Goal: Task Accomplishment & Management: Use online tool/utility

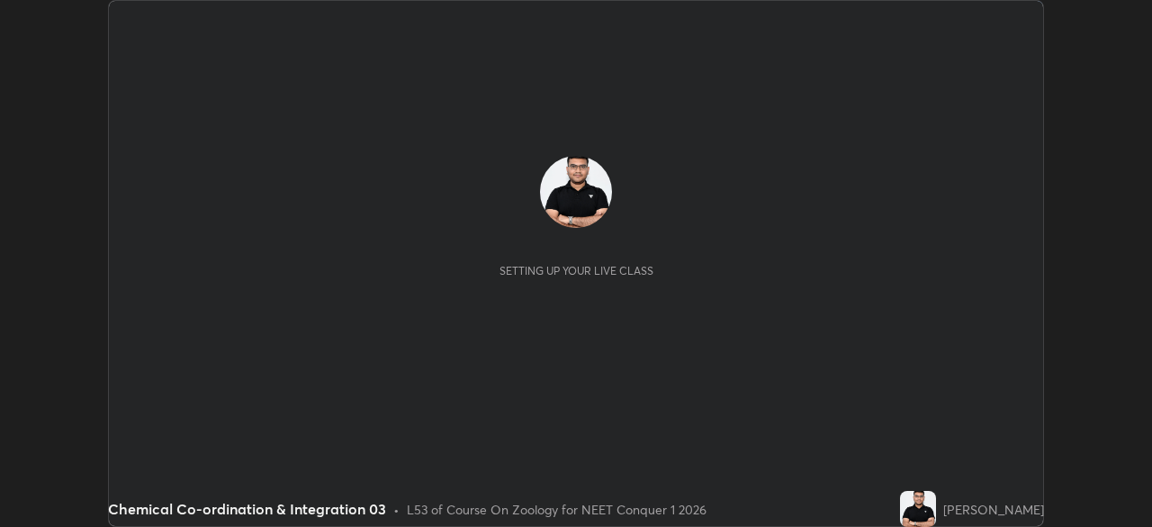
scroll to position [527, 1151]
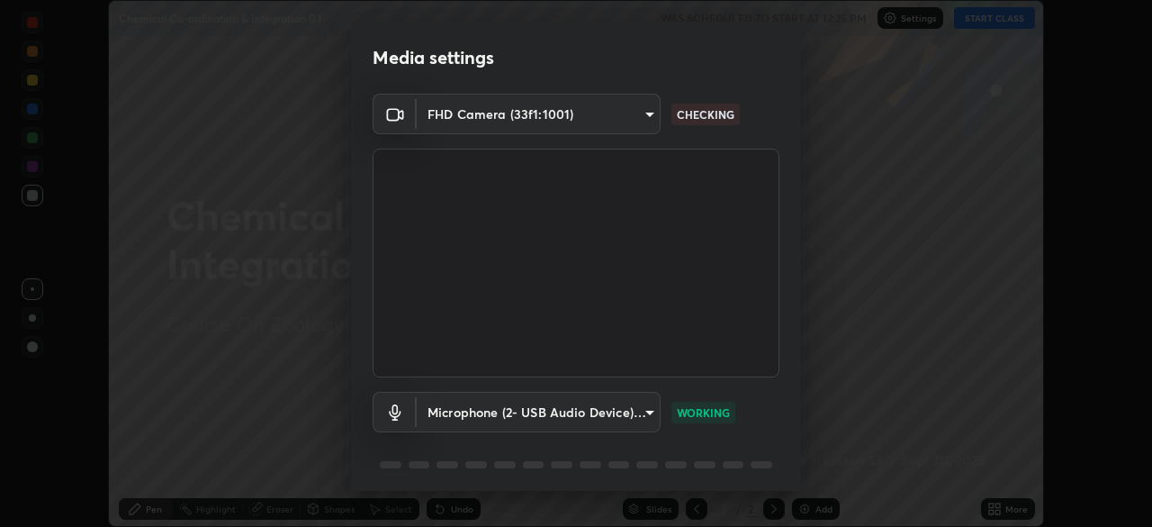
click at [627, 114] on body "Erase all Chemical Co-ordination & Integration 03 WAS SCHEDULED TO START AT 12:…" at bounding box center [576, 263] width 1152 height 527
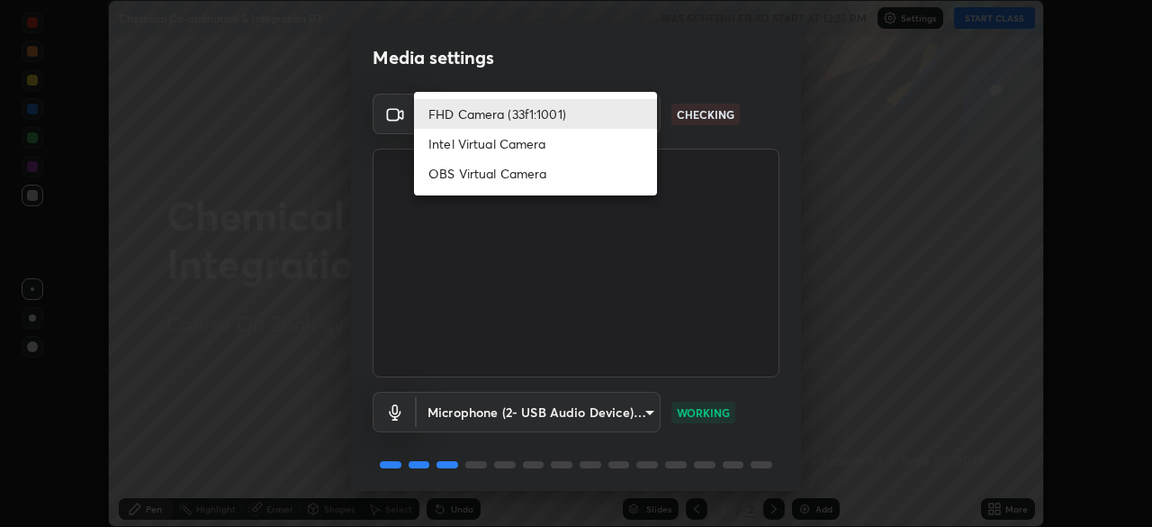
click at [527, 171] on li "OBS Virtual Camera" at bounding box center [535, 173] width 243 height 30
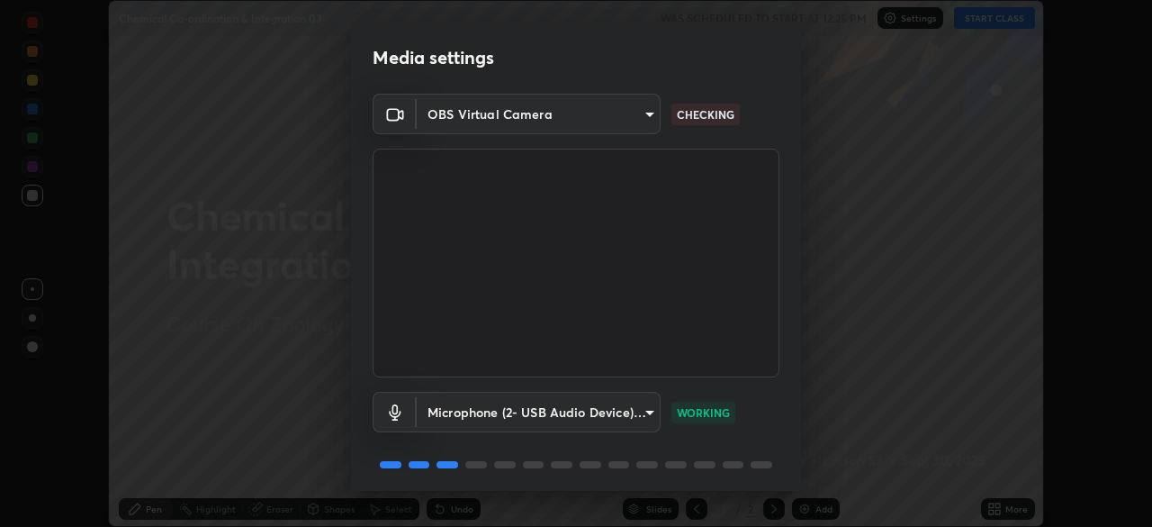
click at [645, 114] on body "Erase all Chemical Co-ordination & Integration 03 WAS SCHEDULED TO START AT 12:…" at bounding box center [576, 263] width 1152 height 527
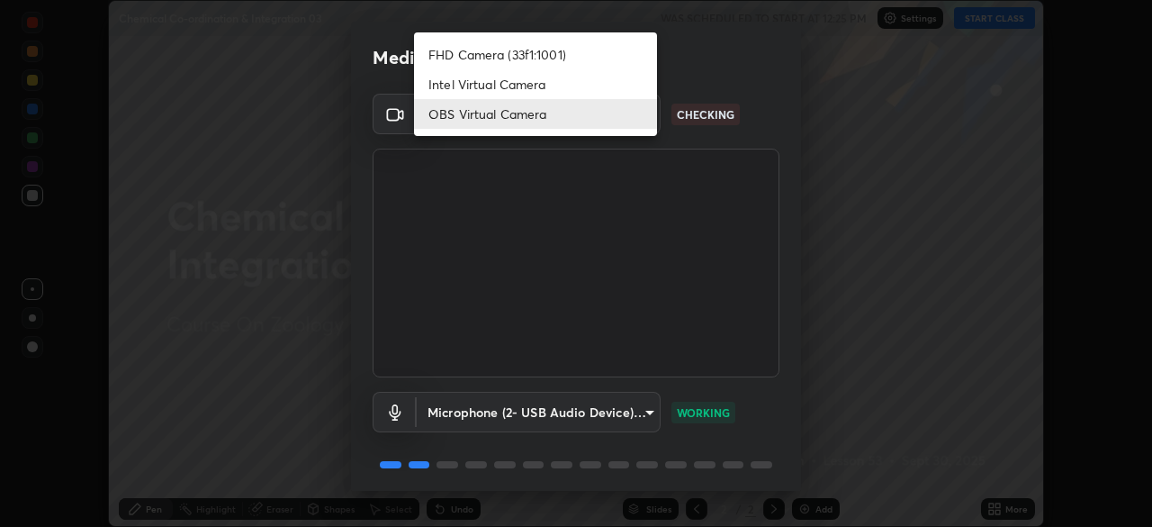
click at [620, 180] on div at bounding box center [576, 263] width 1152 height 527
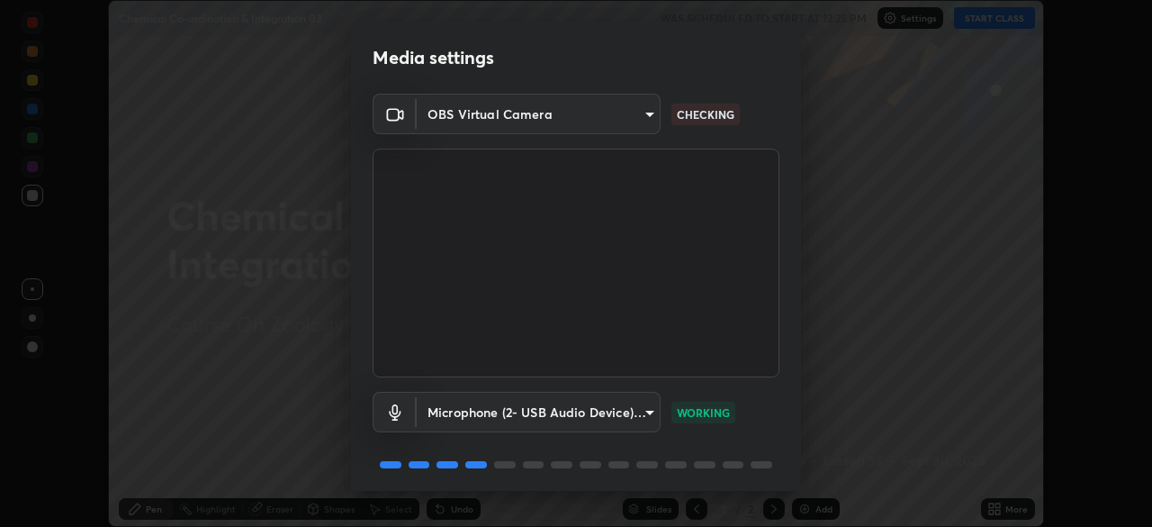
click at [647, 113] on body "Erase all Chemical Co-ordination & Integration 03 WAS SCHEDULED TO START AT 12:…" at bounding box center [576, 263] width 1152 height 527
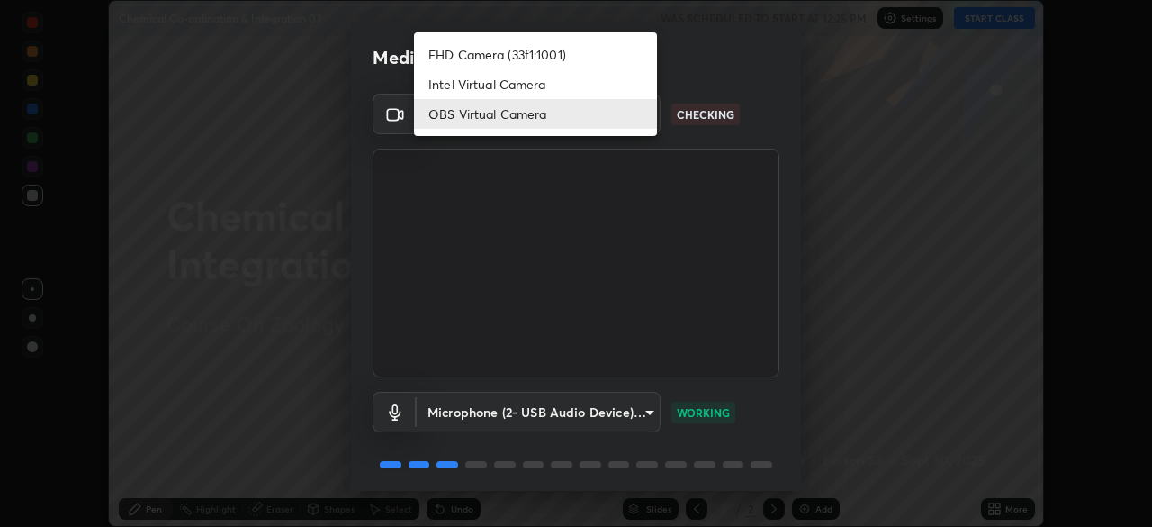
click at [545, 56] on li "FHD Camera (33f1:1001)" at bounding box center [535, 55] width 243 height 30
type input "ee2354682afa28f93d0ea83345a5c44f6276c86bebaa0e6d7e586fb17d29f6e2"
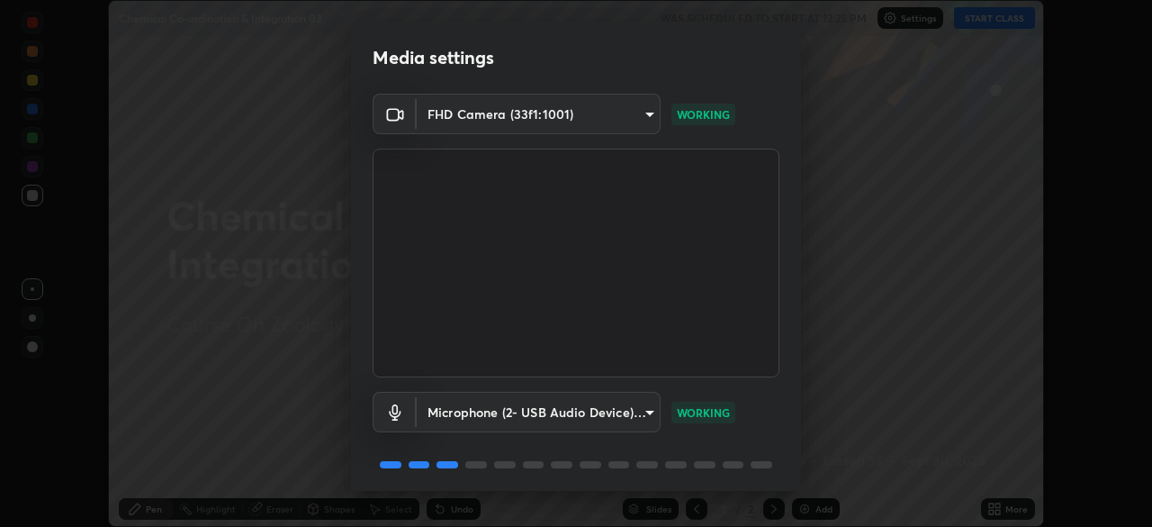
scroll to position [64, 0]
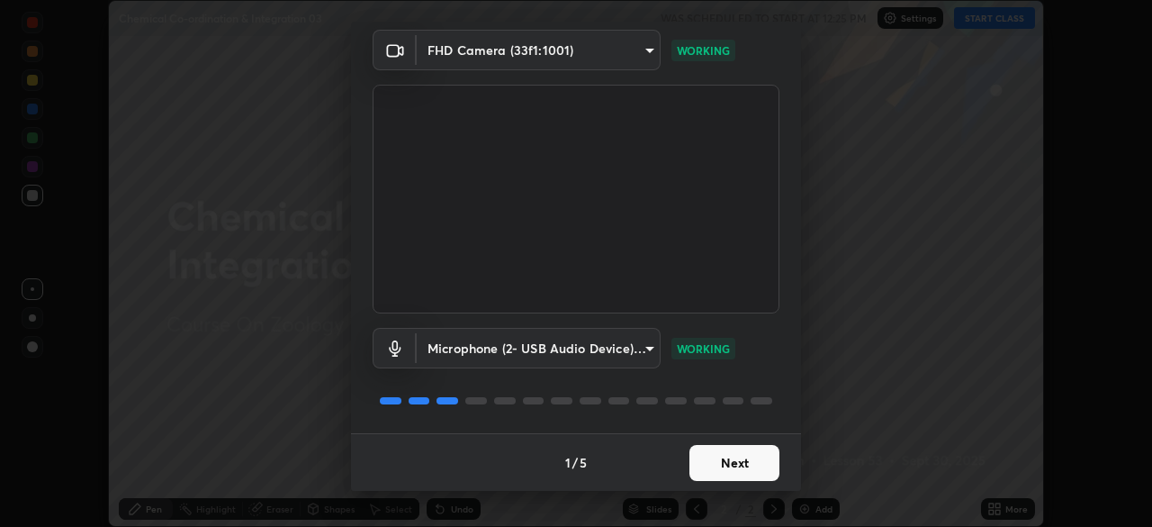
click at [700, 460] on button "Next" at bounding box center [735, 463] width 90 height 36
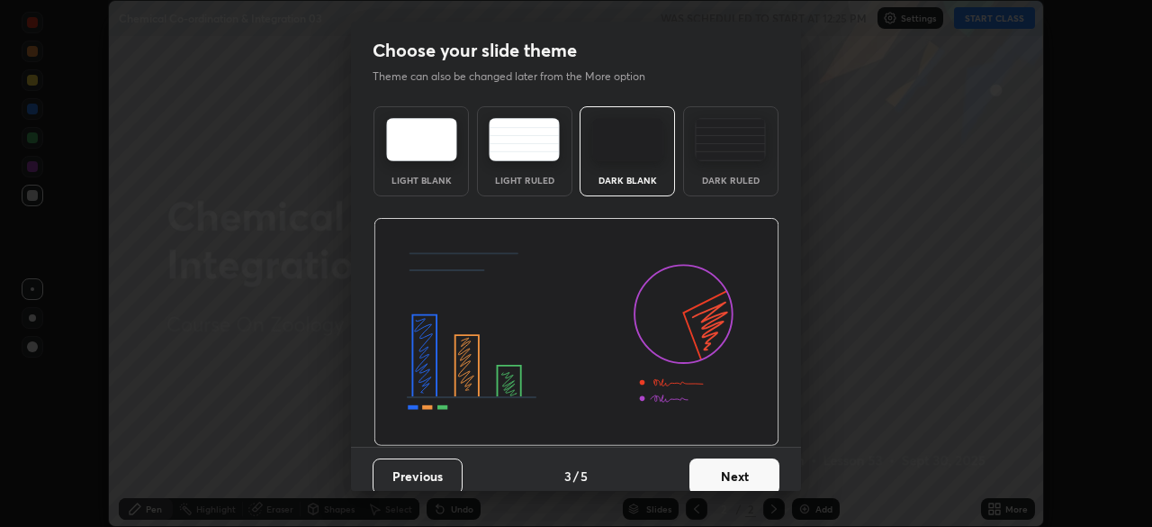
click at [701, 461] on button "Next" at bounding box center [735, 476] width 90 height 36
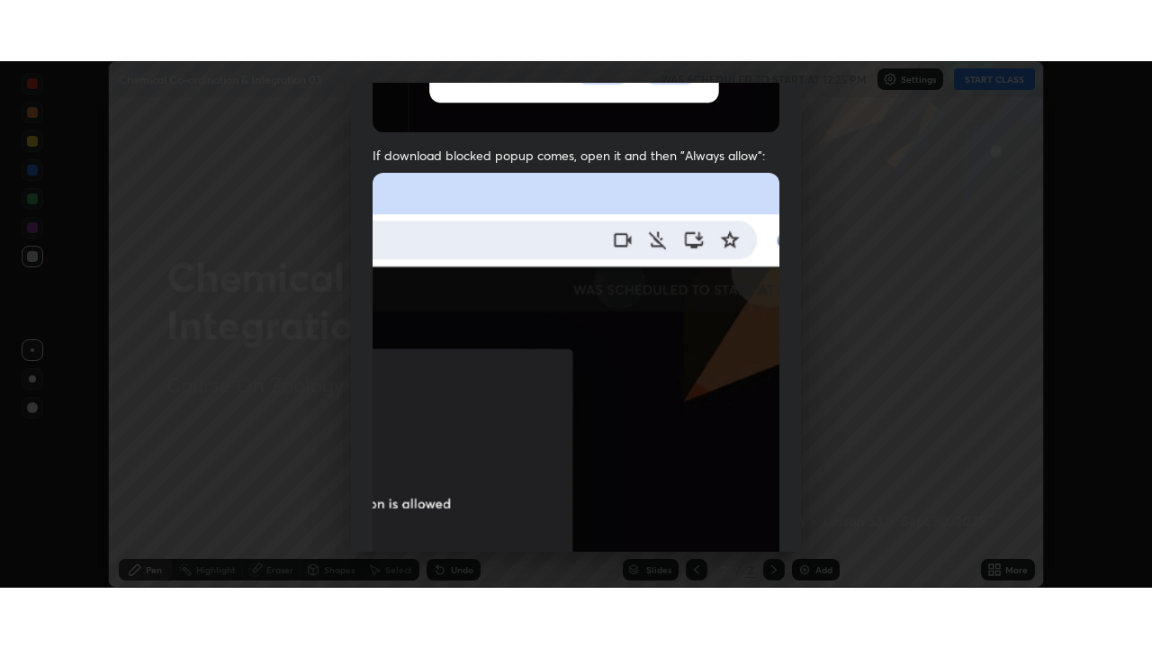
scroll to position [431, 0]
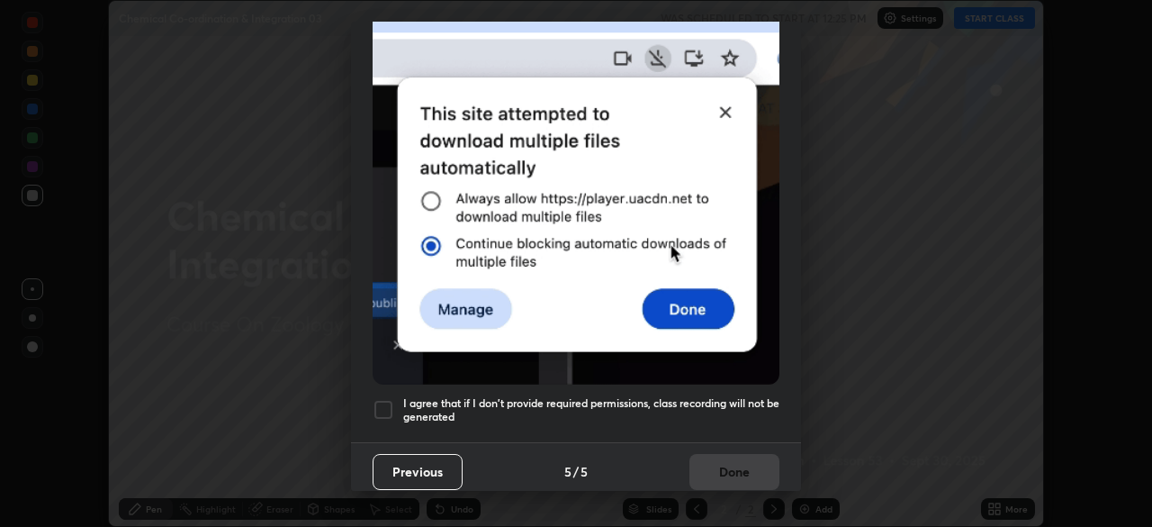
click at [667, 396] on h5 "I agree that if I don't provide required permissions, class recording will not …" at bounding box center [591, 410] width 376 height 28
click at [699, 457] on button "Done" at bounding box center [735, 472] width 90 height 36
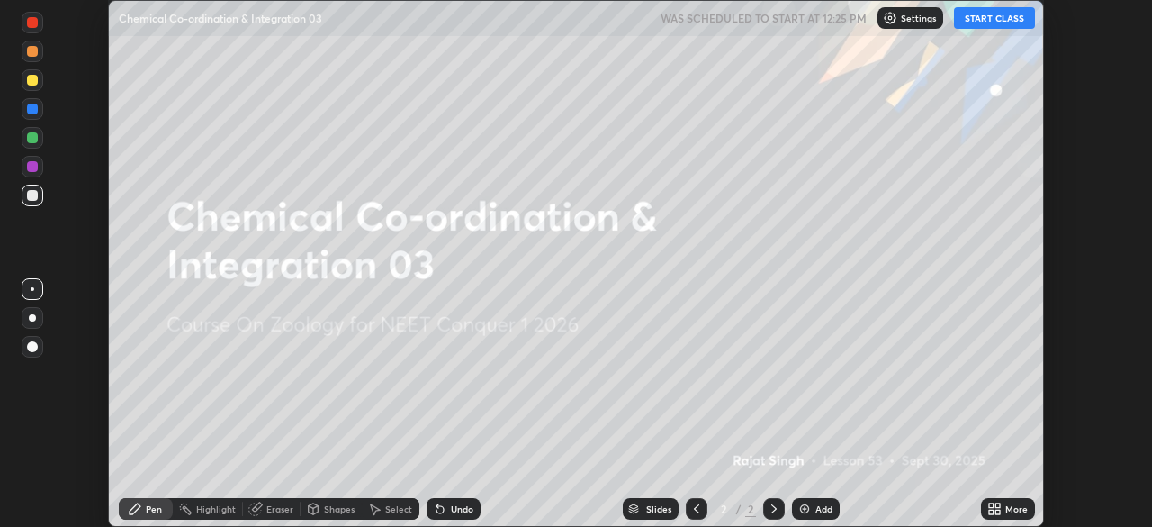
click at [1010, 515] on div "More" at bounding box center [1008, 509] width 54 height 22
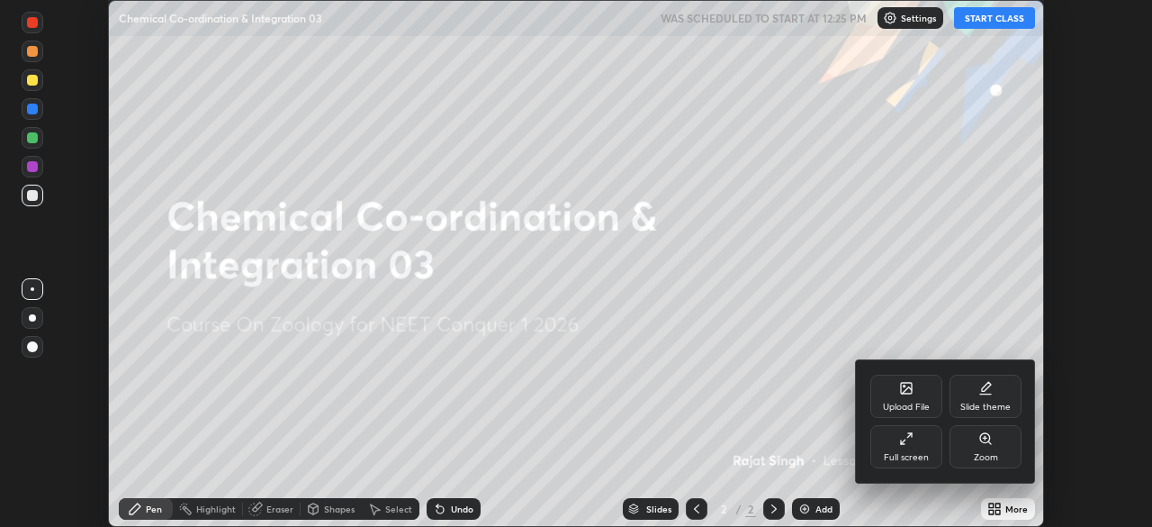
click at [896, 450] on div "Full screen" at bounding box center [907, 446] width 72 height 43
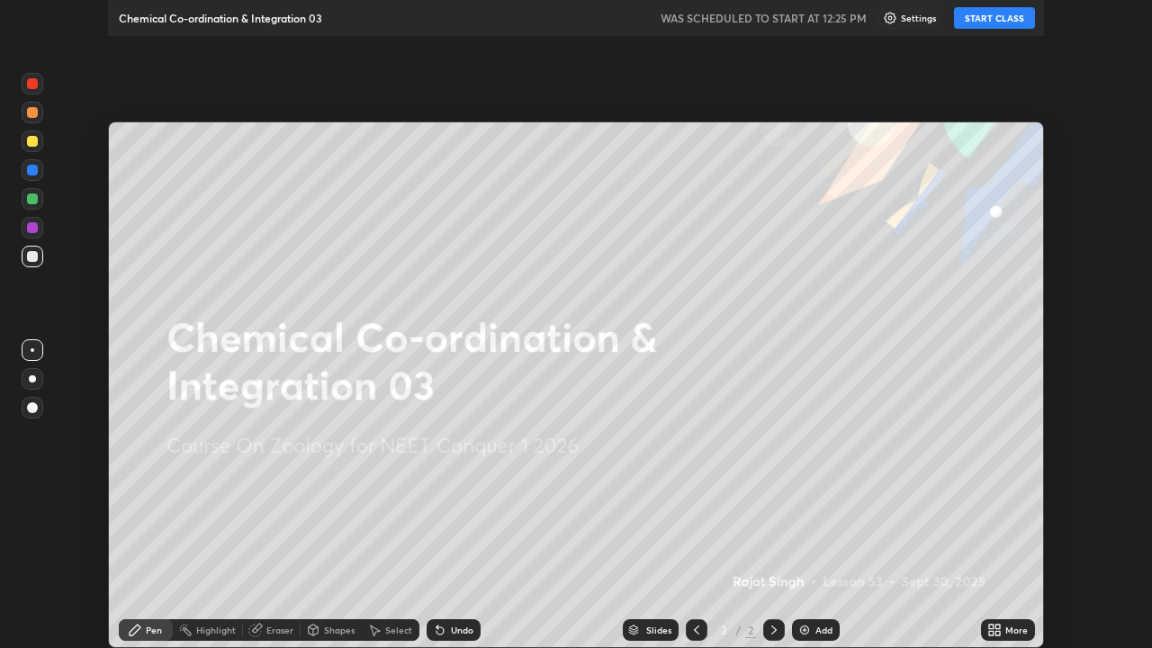
scroll to position [648, 1152]
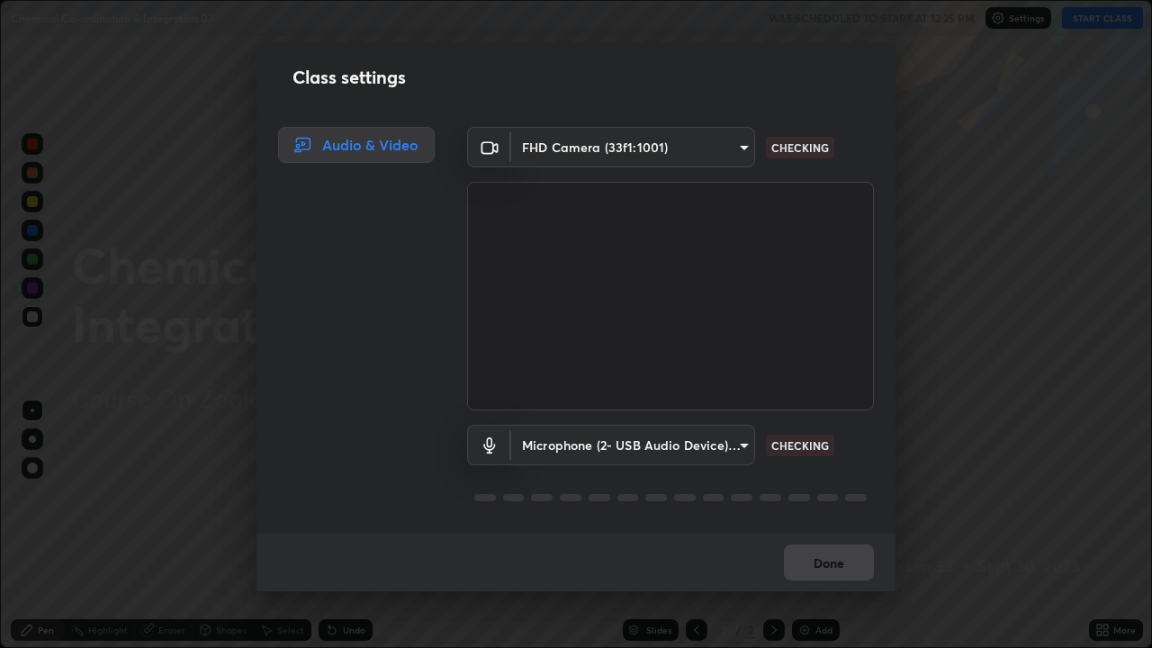
click at [339, 526] on div "Class settings Audio & Video FHD Camera (33f1:1001) ee2354682afa28f93d0ea83345a…" at bounding box center [576, 324] width 1152 height 648
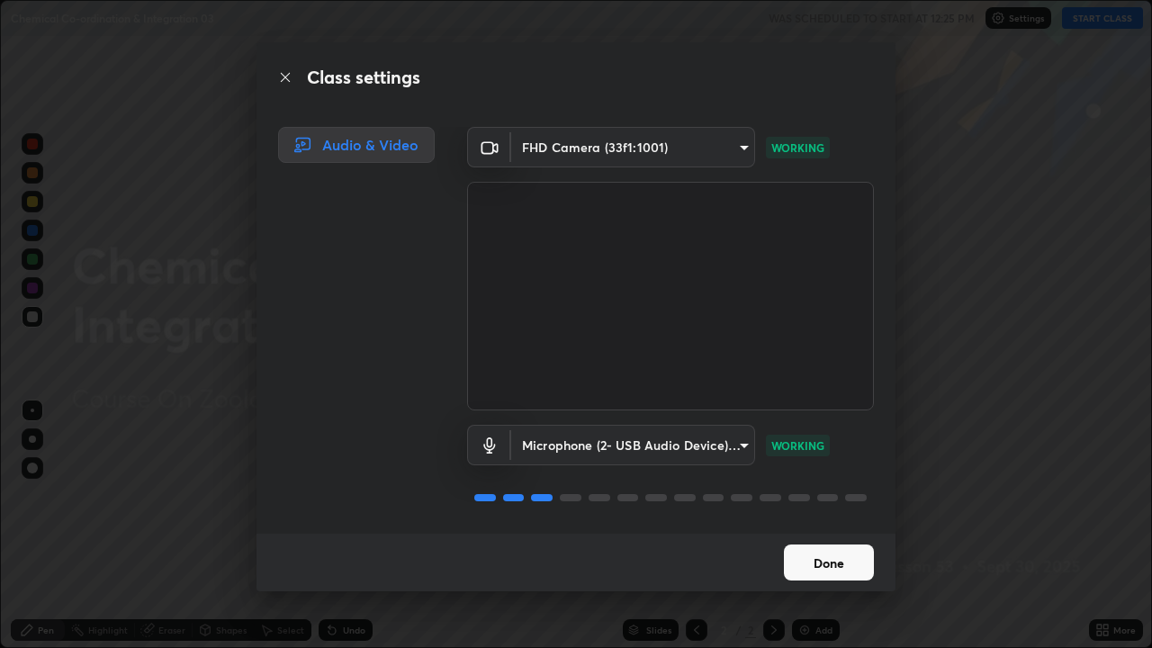
click at [800, 526] on button "Done" at bounding box center [829, 563] width 90 height 36
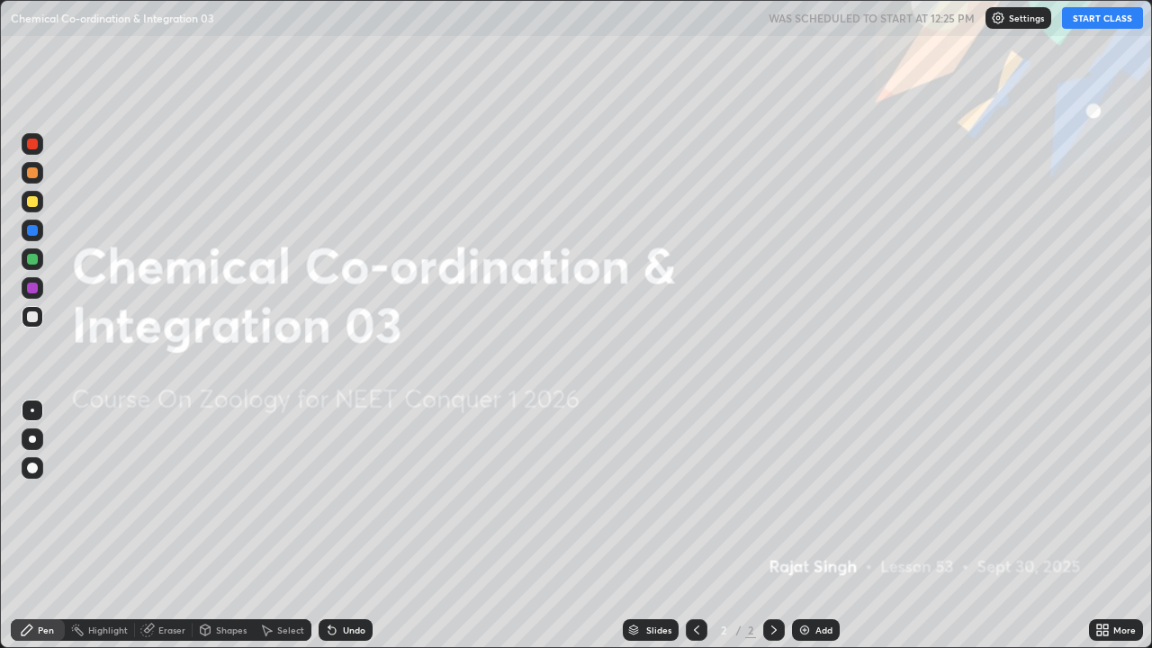
click at [330, 526] on icon at bounding box center [332, 631] width 7 height 7
click at [329, 526] on icon at bounding box center [332, 631] width 7 height 7
click at [35, 436] on div at bounding box center [33, 440] width 22 height 22
click at [1093, 26] on button "START CLASS" at bounding box center [1102, 18] width 81 height 22
click at [800, 526] on img at bounding box center [805, 630] width 14 height 14
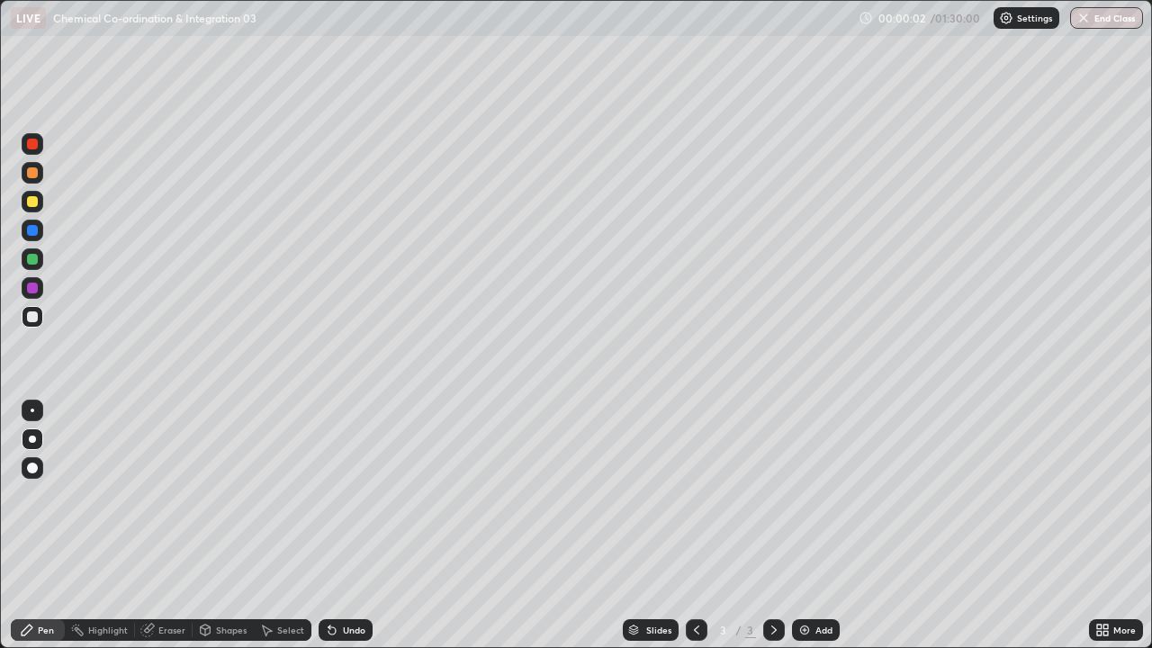
click at [30, 439] on div at bounding box center [32, 439] width 7 height 7
click at [34, 463] on div at bounding box center [32, 468] width 11 height 11
click at [33, 438] on div at bounding box center [32, 439] width 7 height 7
click at [32, 203] on div at bounding box center [32, 201] width 11 height 11
click at [27, 318] on div at bounding box center [32, 317] width 11 height 11
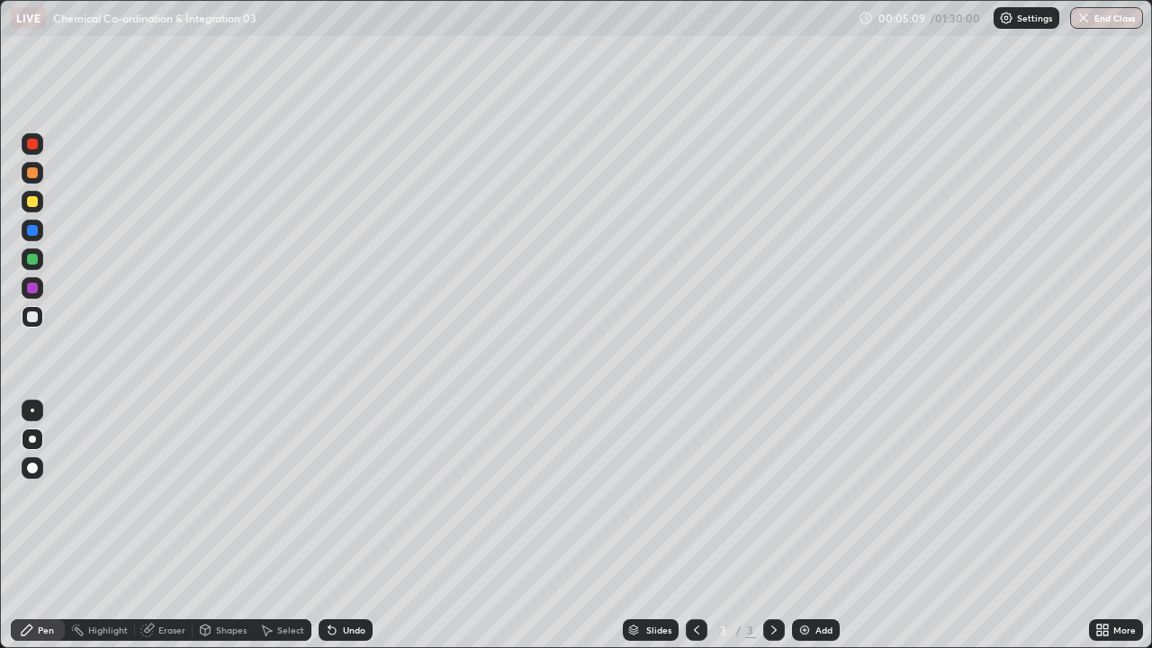
click at [35, 169] on div at bounding box center [32, 172] width 11 height 11
click at [33, 201] on div at bounding box center [32, 201] width 11 height 11
click at [41, 318] on div at bounding box center [33, 317] width 22 height 22
click at [31, 461] on div at bounding box center [33, 468] width 22 height 22
click at [31, 258] on div at bounding box center [32, 259] width 11 height 11
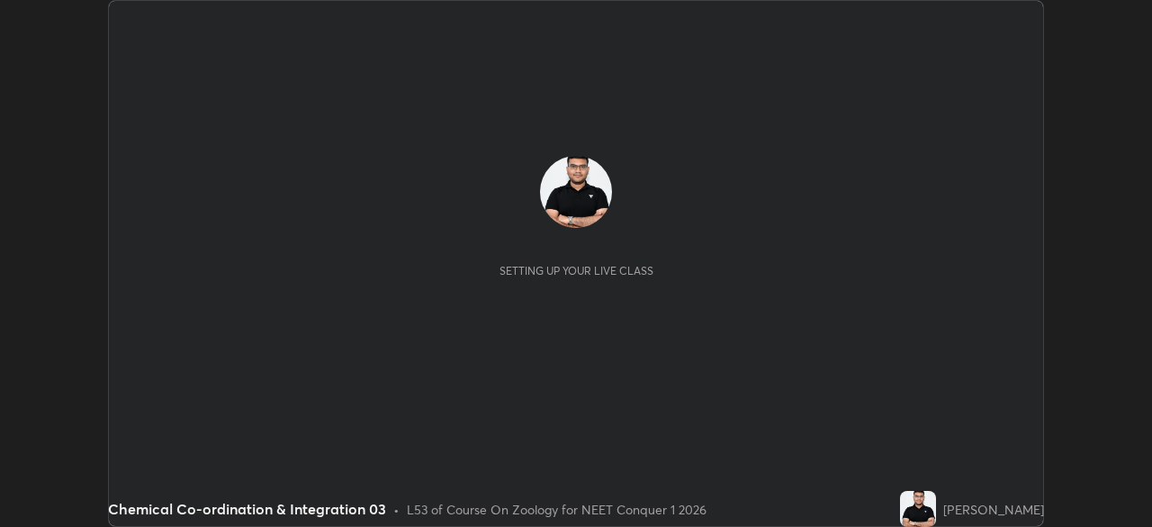
scroll to position [527, 1152]
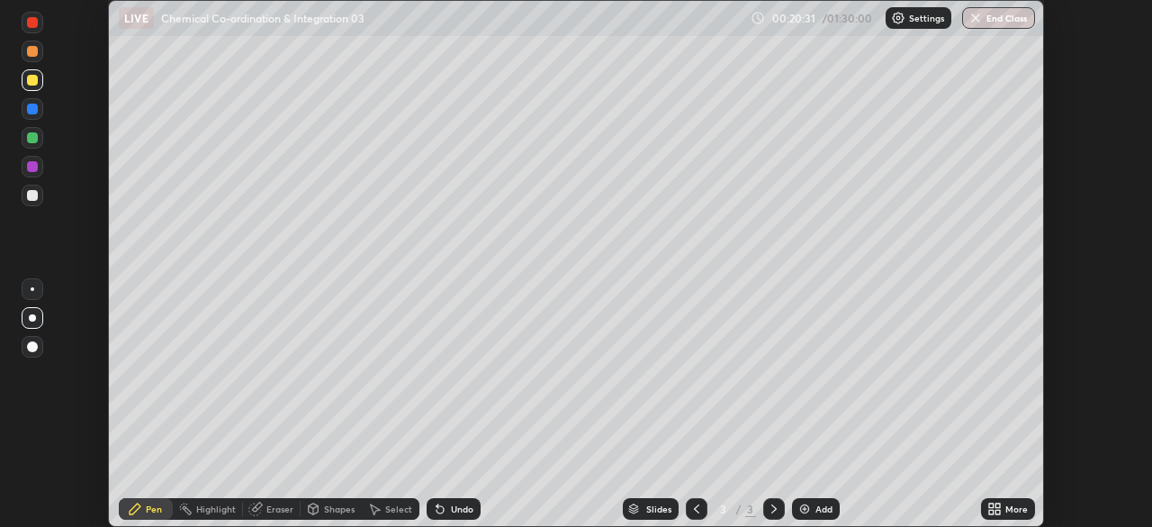
click at [919, 20] on p "Settings" at bounding box center [926, 18] width 35 height 9
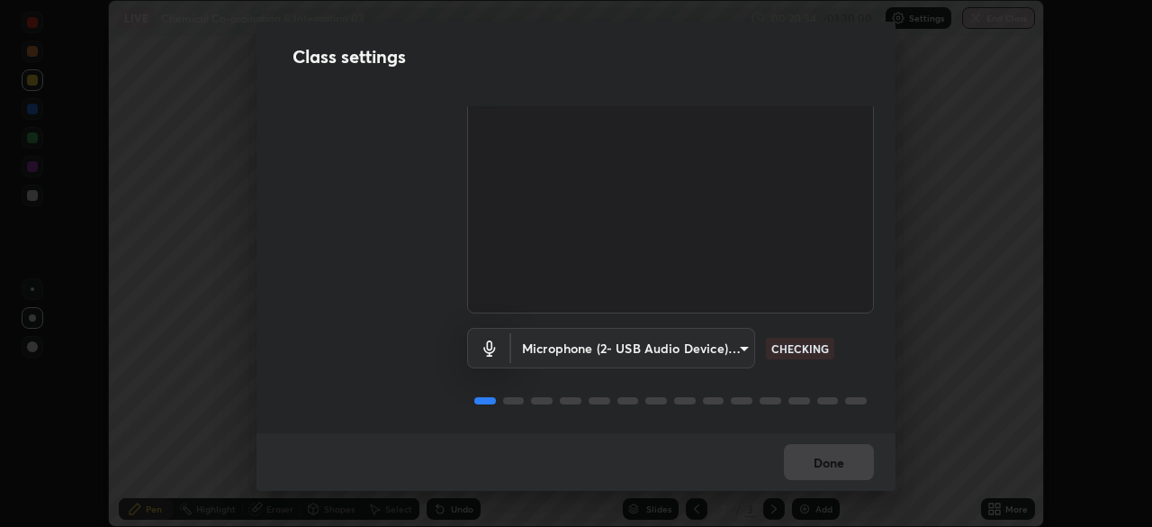
scroll to position [0, 0]
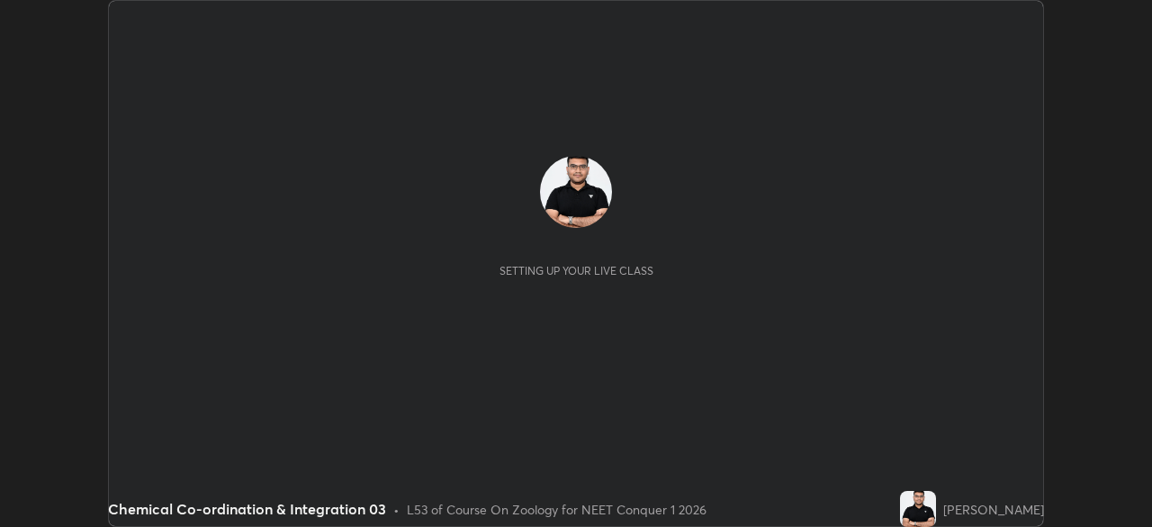
scroll to position [527, 1152]
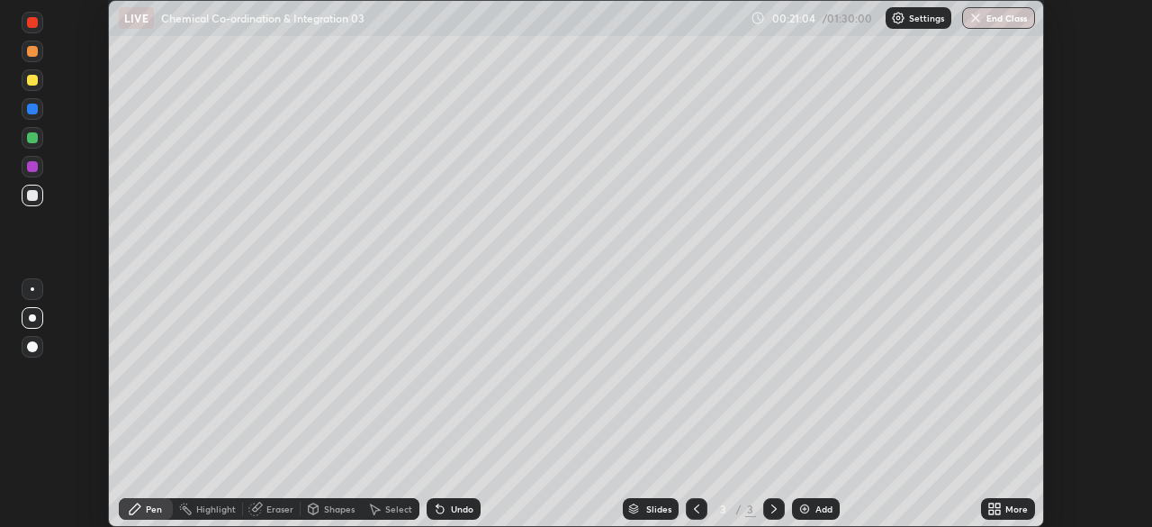
click at [923, 24] on div "Settings" at bounding box center [919, 18] width 66 height 22
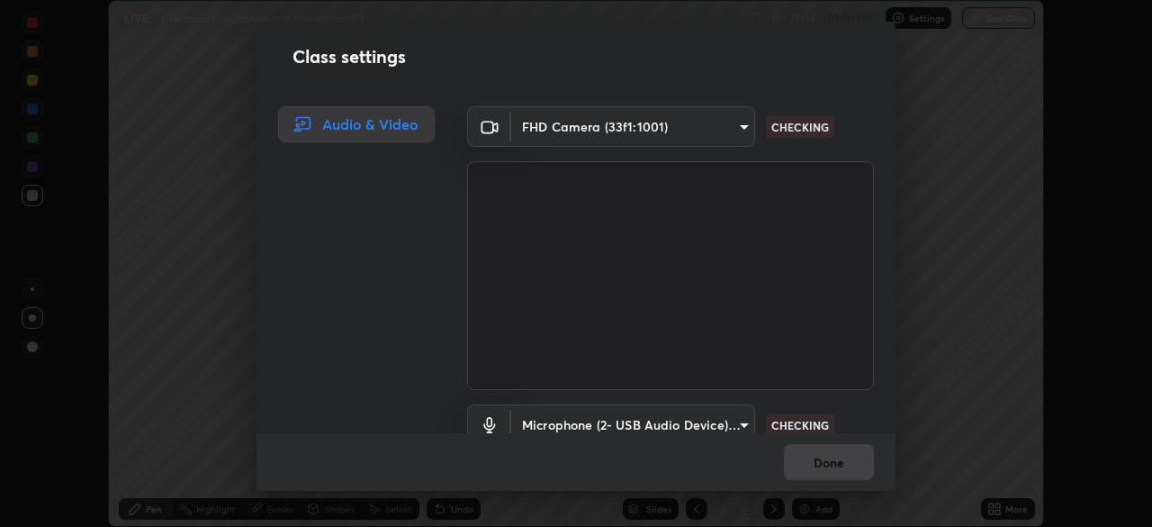
click at [920, 21] on div "Class settings Audio & Video FHD Camera (33f1:1001) ee2354682afa28f93d0ea83345a…" at bounding box center [576, 263] width 1152 height 527
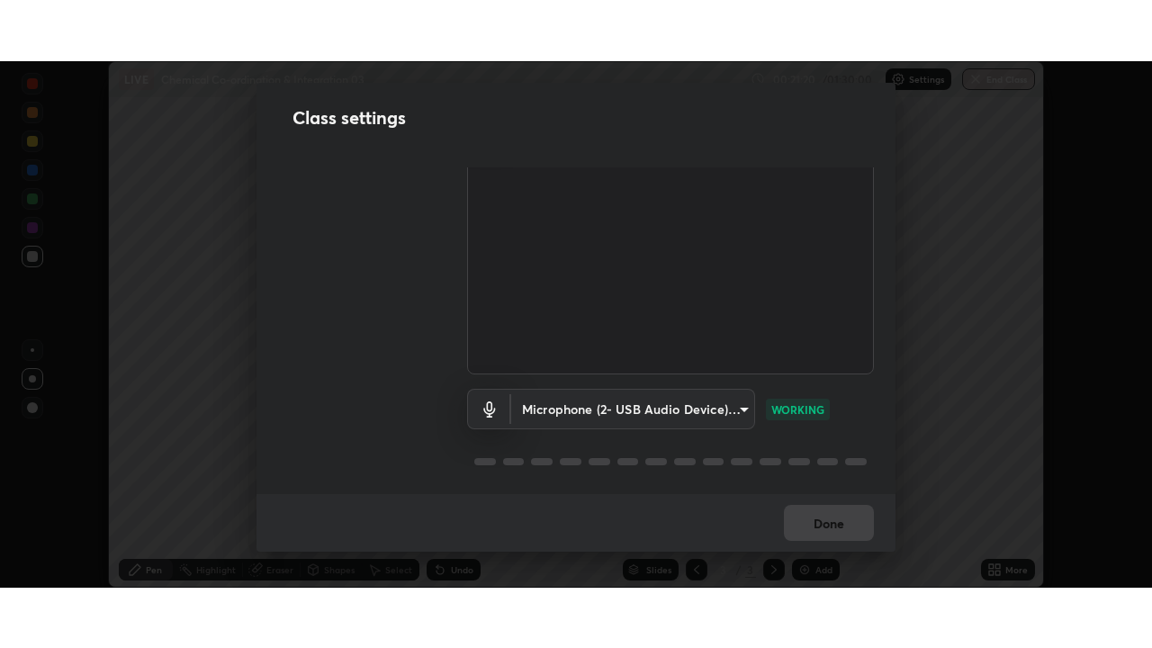
scroll to position [0, 0]
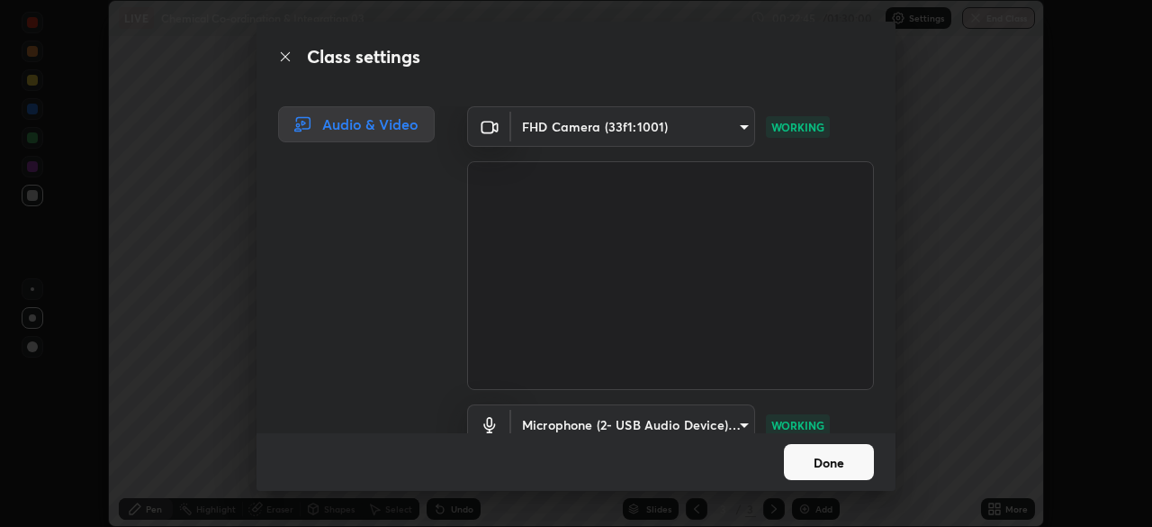
click at [825, 452] on button "Done" at bounding box center [829, 462] width 90 height 36
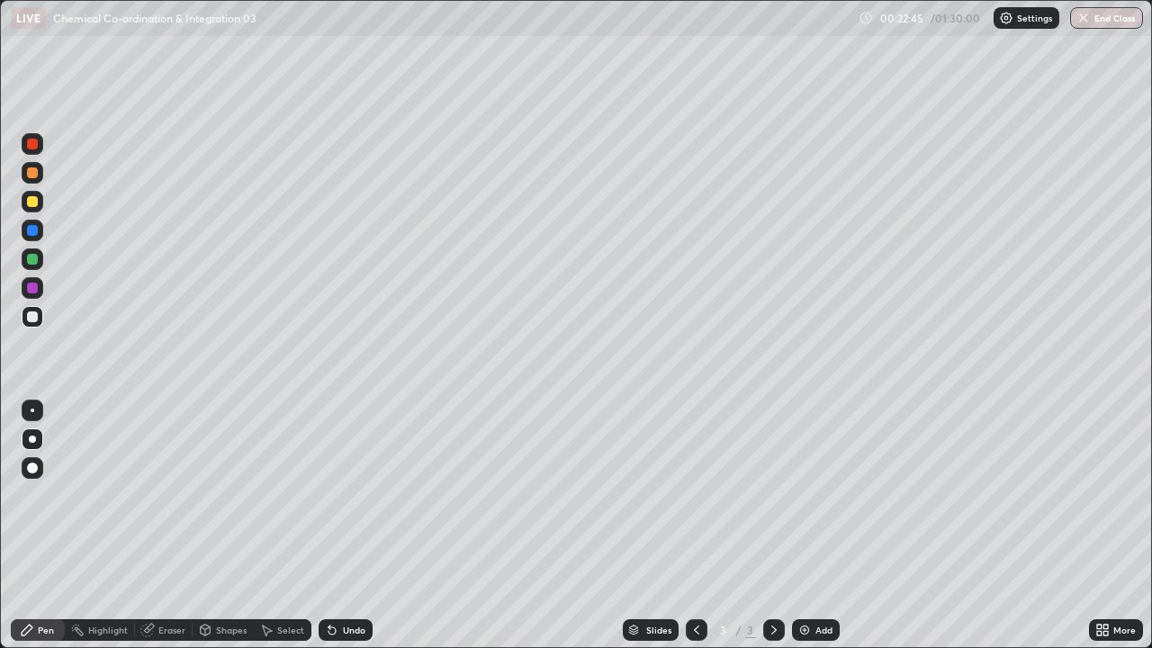
scroll to position [648, 1152]
click at [32, 464] on div at bounding box center [32, 468] width 11 height 11
click at [331, 526] on icon at bounding box center [332, 630] width 14 height 14
click at [35, 257] on div at bounding box center [32, 259] width 11 height 11
click at [34, 230] on div at bounding box center [32, 230] width 11 height 11
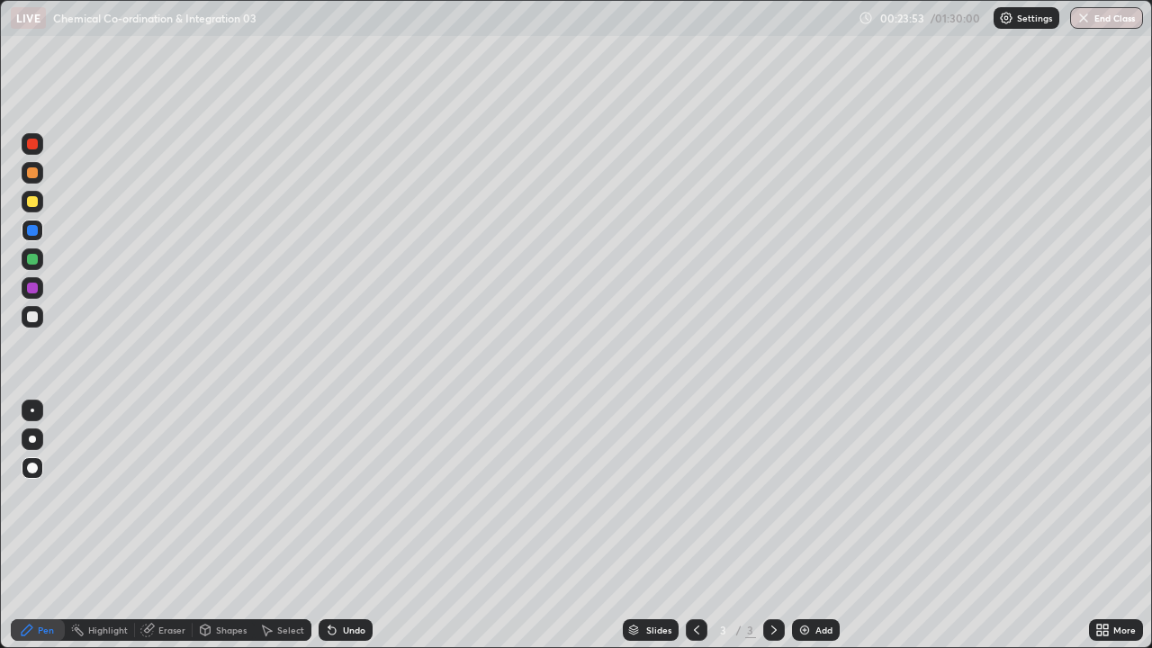
click at [31, 203] on div at bounding box center [32, 201] width 11 height 11
click at [35, 227] on div at bounding box center [32, 230] width 11 height 11
click at [33, 286] on div at bounding box center [32, 288] width 11 height 11
click at [820, 526] on div "Add" at bounding box center [816, 630] width 48 height 22
click at [32, 315] on div at bounding box center [32, 317] width 11 height 11
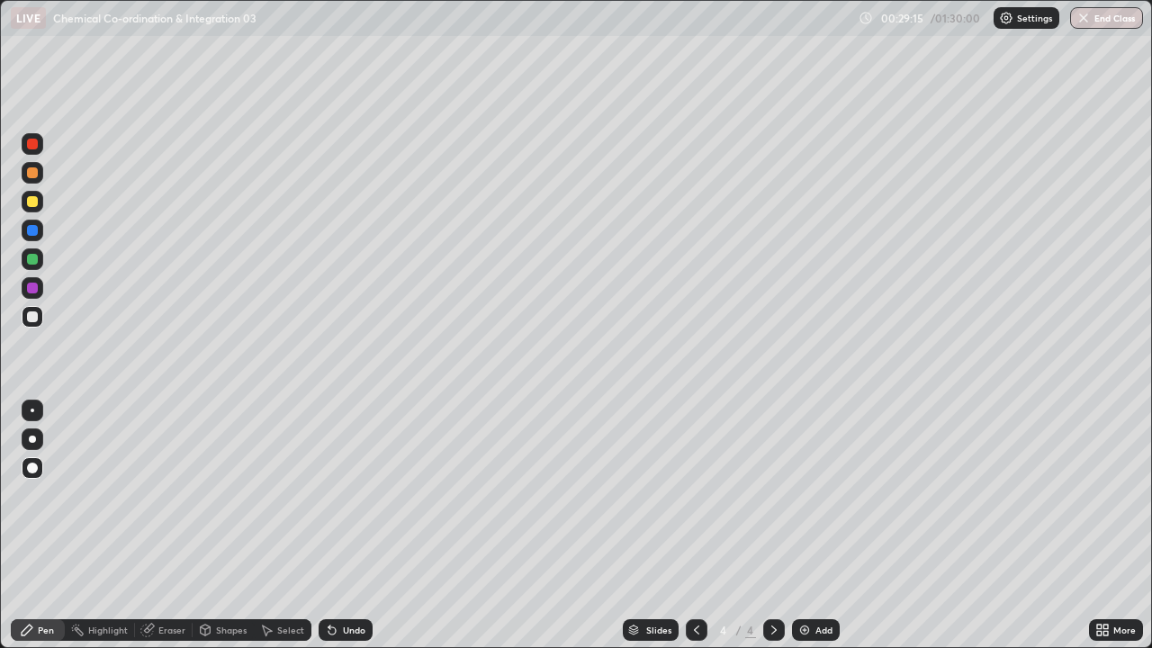
click at [31, 171] on div at bounding box center [32, 172] width 11 height 11
click at [31, 202] on div at bounding box center [32, 201] width 11 height 11
click at [32, 441] on div at bounding box center [32, 439] width 7 height 7
click at [323, 526] on div "Undo" at bounding box center [346, 630] width 54 height 22
click at [329, 526] on icon at bounding box center [332, 631] width 7 height 7
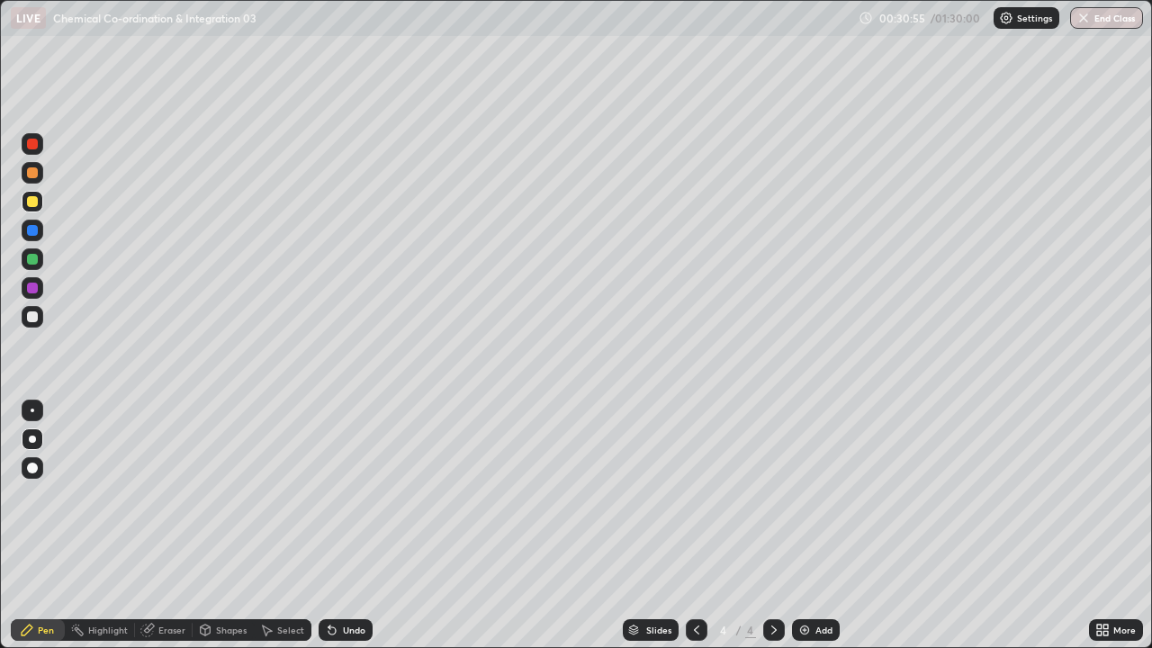
click at [29, 176] on div at bounding box center [32, 172] width 11 height 11
click at [356, 526] on div "Undo" at bounding box center [354, 630] width 23 height 9
click at [353, 526] on div "Undo" at bounding box center [346, 630] width 54 height 22
click at [352, 526] on div "Undo" at bounding box center [354, 630] width 23 height 9
click at [32, 229] on div at bounding box center [32, 230] width 11 height 11
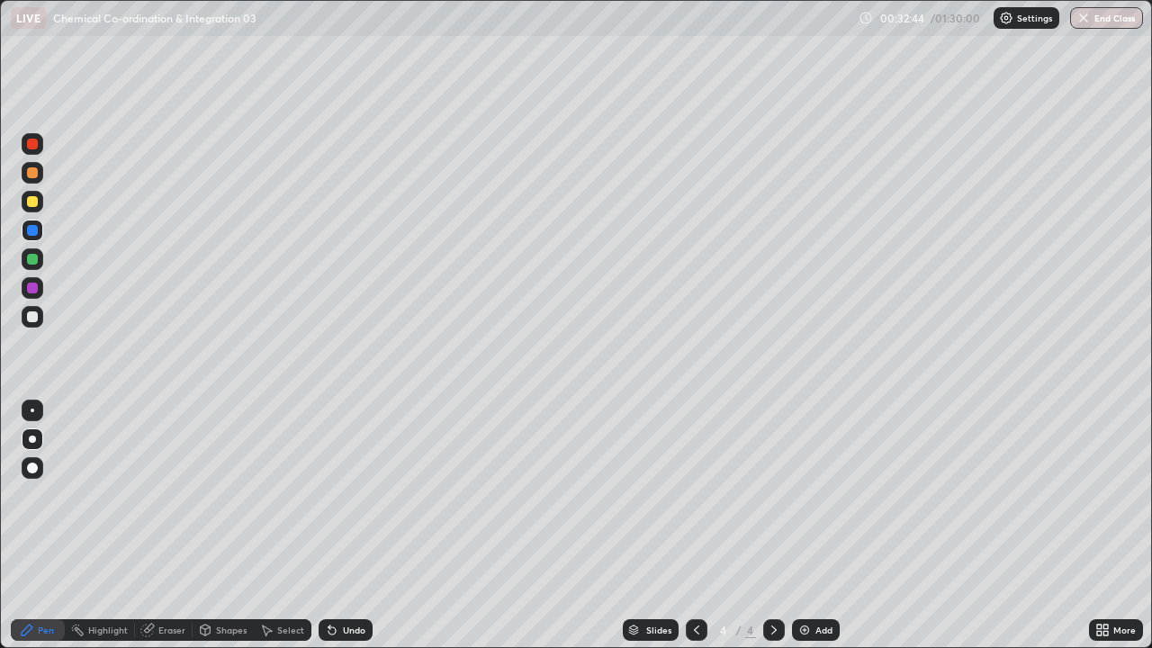
click at [343, 526] on div "Undo" at bounding box center [354, 630] width 23 height 9
click at [330, 526] on icon at bounding box center [332, 631] width 7 height 7
click at [30, 174] on div at bounding box center [32, 172] width 11 height 11
click at [33, 232] on div at bounding box center [32, 230] width 11 height 11
click at [32, 254] on div at bounding box center [32, 259] width 11 height 11
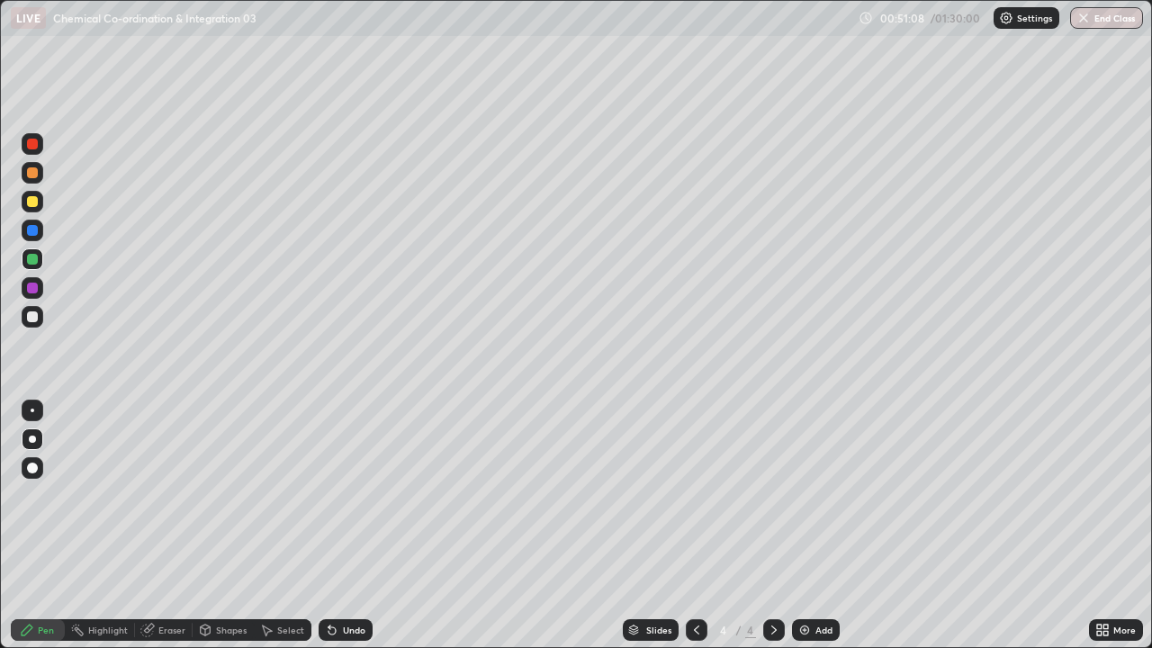
click at [799, 526] on img at bounding box center [805, 630] width 14 height 14
click at [34, 314] on div at bounding box center [32, 317] width 11 height 11
click at [33, 204] on div at bounding box center [32, 201] width 11 height 11
click at [348, 526] on div "Undo" at bounding box center [354, 630] width 23 height 9
click at [350, 526] on div "Undo" at bounding box center [354, 630] width 23 height 9
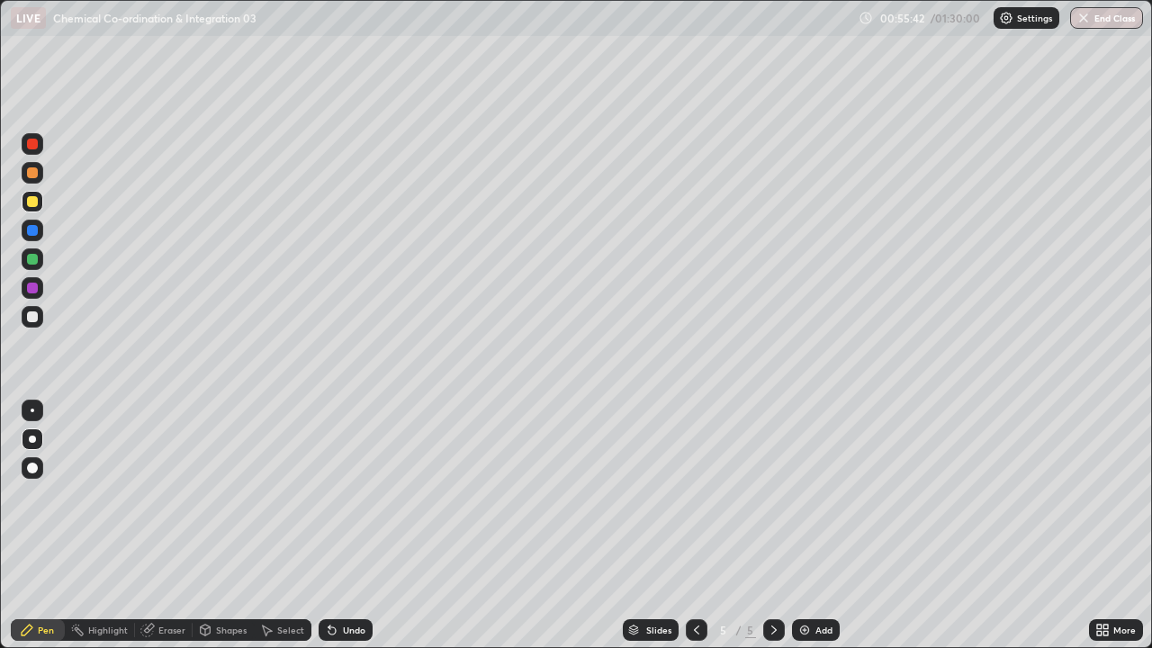
click at [33, 174] on div at bounding box center [32, 172] width 11 height 11
click at [329, 526] on icon at bounding box center [332, 631] width 7 height 7
click at [163, 526] on div "Eraser" at bounding box center [171, 630] width 27 height 9
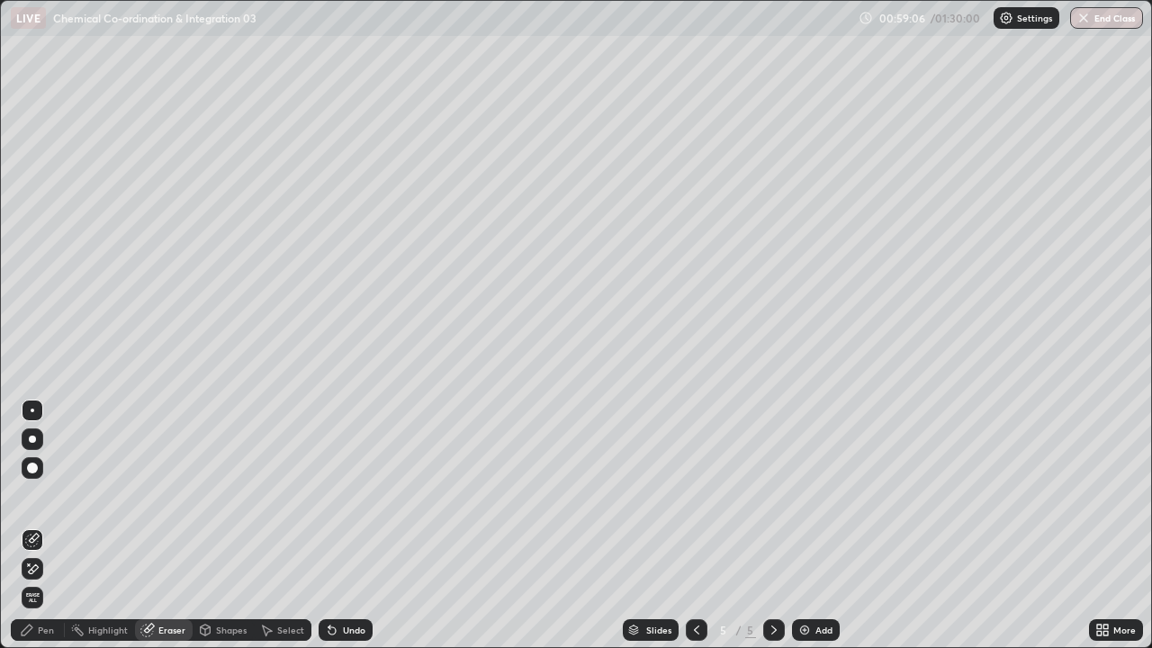
click at [41, 526] on div "Pen" at bounding box center [38, 630] width 54 height 22
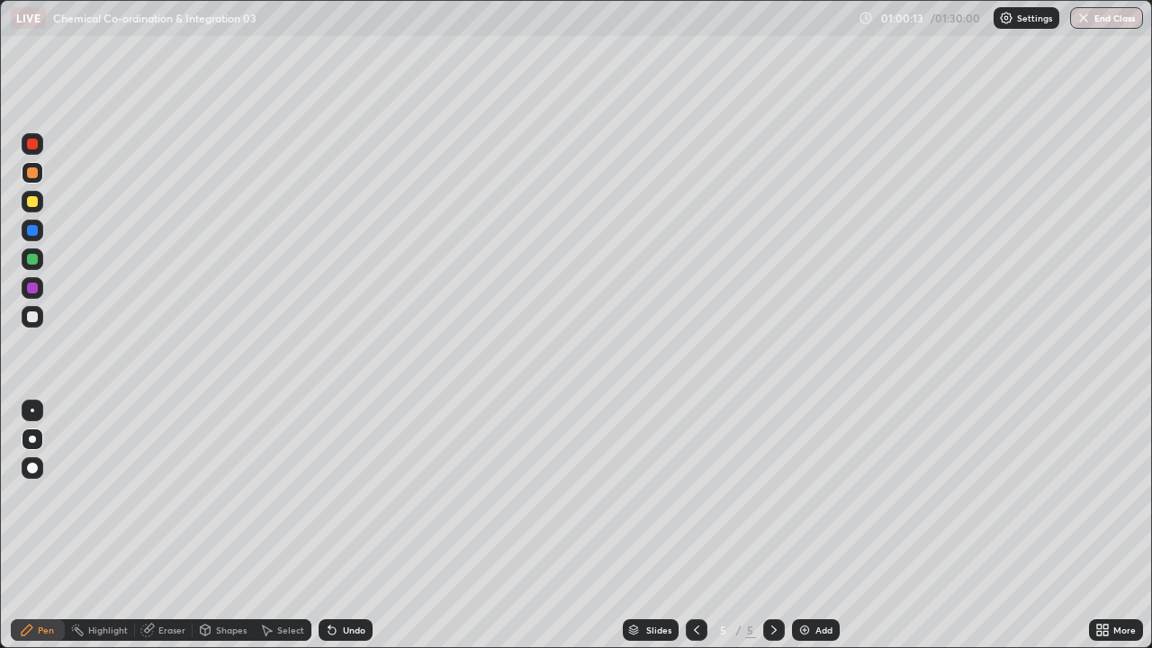
click at [27, 256] on div at bounding box center [32, 259] width 11 height 11
click at [329, 526] on icon at bounding box center [330, 627] width 2 height 2
click at [331, 526] on icon at bounding box center [332, 630] width 14 height 14
click at [808, 526] on img at bounding box center [805, 630] width 14 height 14
click at [32, 171] on div at bounding box center [32, 172] width 11 height 11
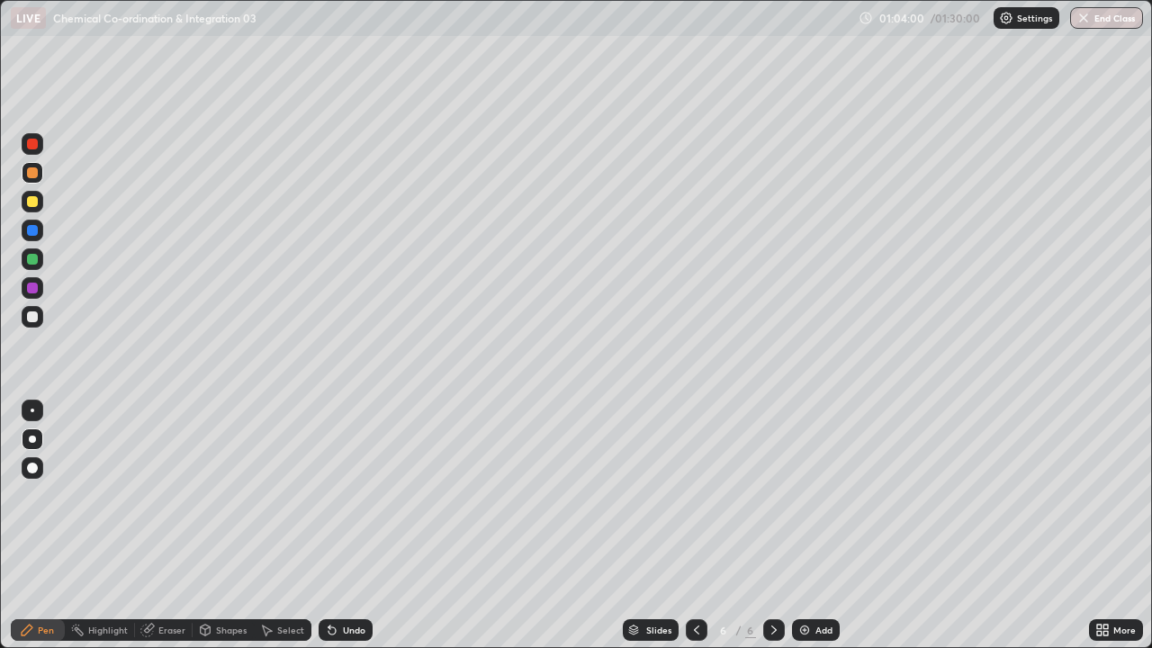
click at [32, 231] on div at bounding box center [32, 230] width 11 height 11
click at [804, 526] on img at bounding box center [805, 630] width 14 height 14
click at [33, 202] on div at bounding box center [32, 201] width 11 height 11
click at [34, 230] on div at bounding box center [32, 230] width 11 height 11
click at [32, 170] on div at bounding box center [32, 172] width 11 height 11
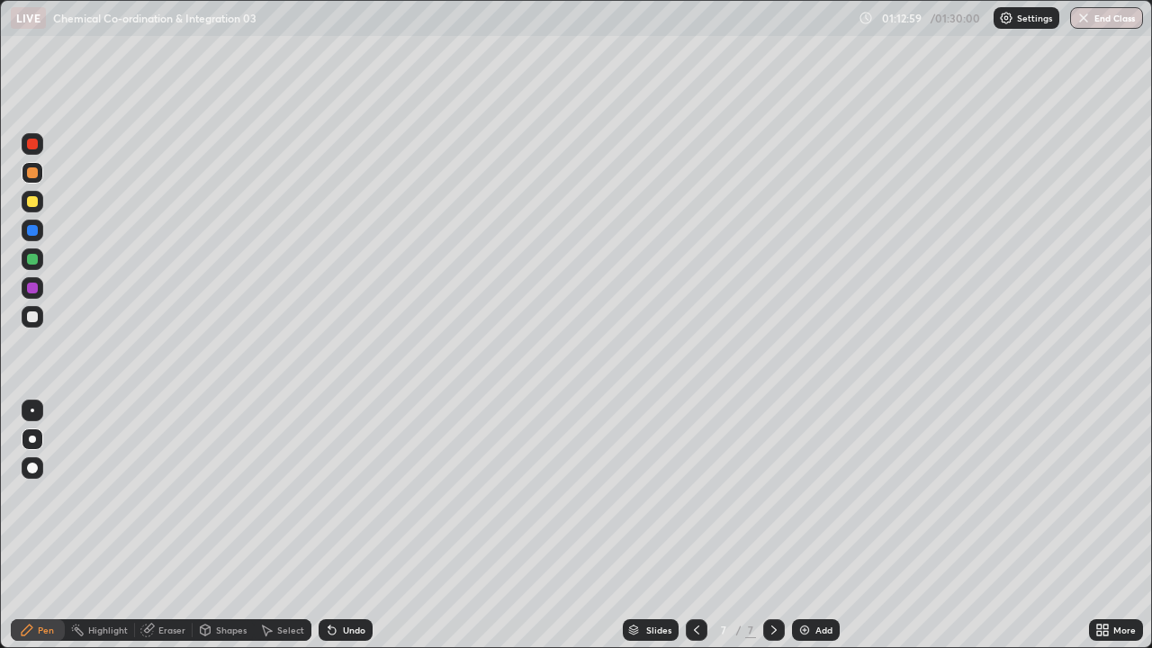
click at [37, 229] on div at bounding box center [32, 230] width 11 height 11
click at [32, 264] on div at bounding box center [32, 259] width 11 height 11
click at [330, 526] on icon at bounding box center [332, 631] width 7 height 7
click at [27, 177] on div at bounding box center [33, 173] width 22 height 22
click at [31, 202] on div at bounding box center [32, 201] width 11 height 11
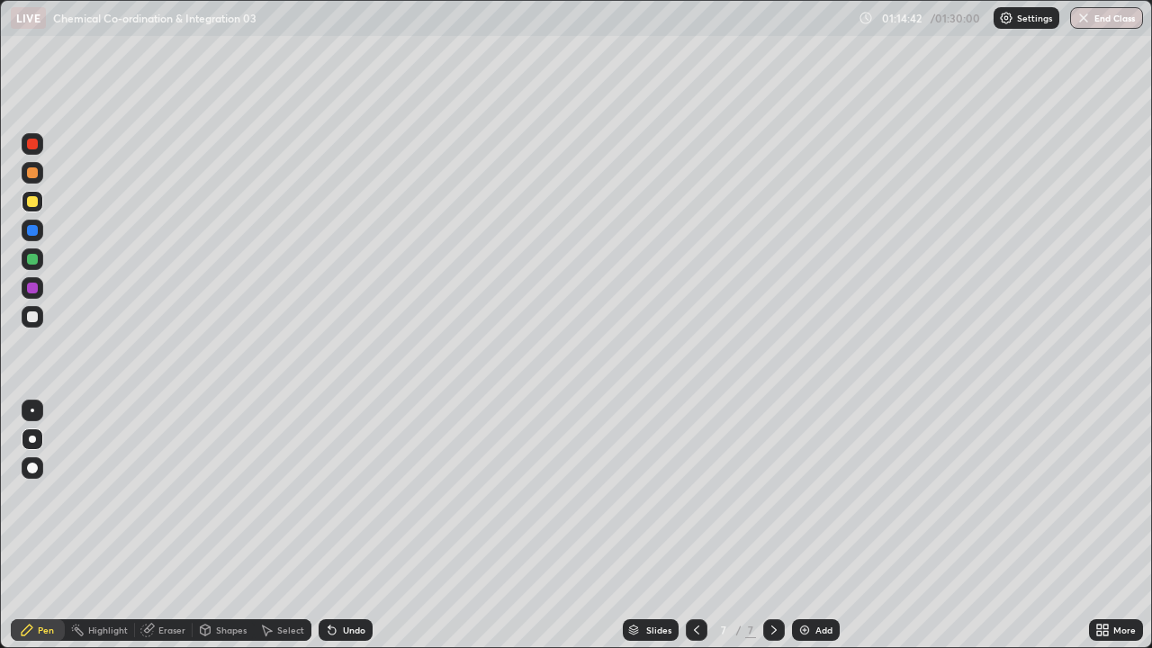
click at [337, 526] on div "Undo" at bounding box center [346, 630] width 54 height 22
click at [343, 526] on div "Undo" at bounding box center [354, 630] width 23 height 9
click at [339, 526] on div "Undo" at bounding box center [346, 630] width 54 height 22
click at [329, 526] on icon at bounding box center [332, 631] width 7 height 7
click at [338, 526] on div "Undo" at bounding box center [346, 630] width 54 height 22
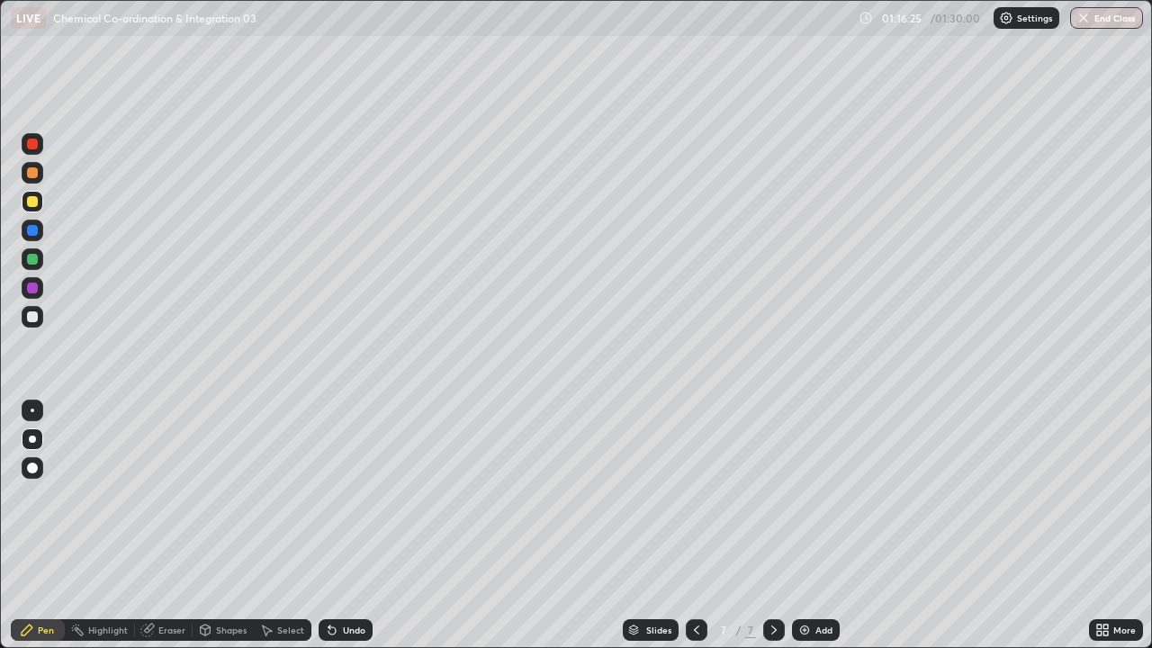
click at [39, 226] on div at bounding box center [33, 231] width 22 height 22
click at [331, 526] on icon at bounding box center [332, 631] width 7 height 7
click at [146, 526] on icon at bounding box center [147, 631] width 12 height 12
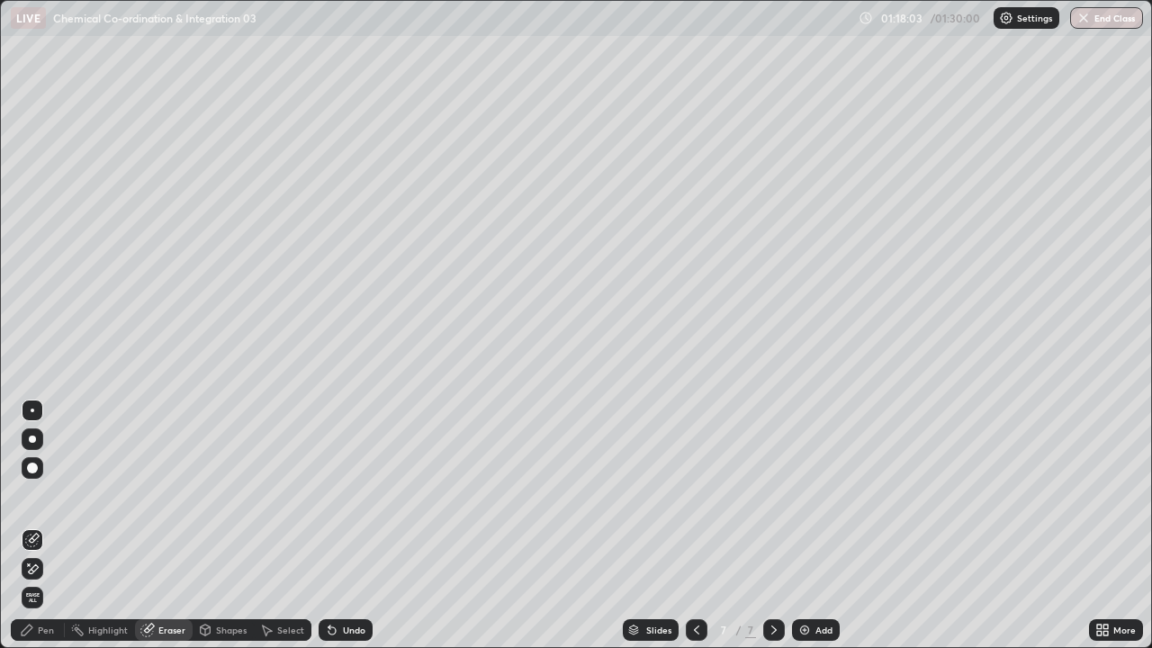
click at [31, 526] on icon at bounding box center [32, 569] width 14 height 15
click at [1090, 27] on button "End Class" at bounding box center [1106, 18] width 73 height 22
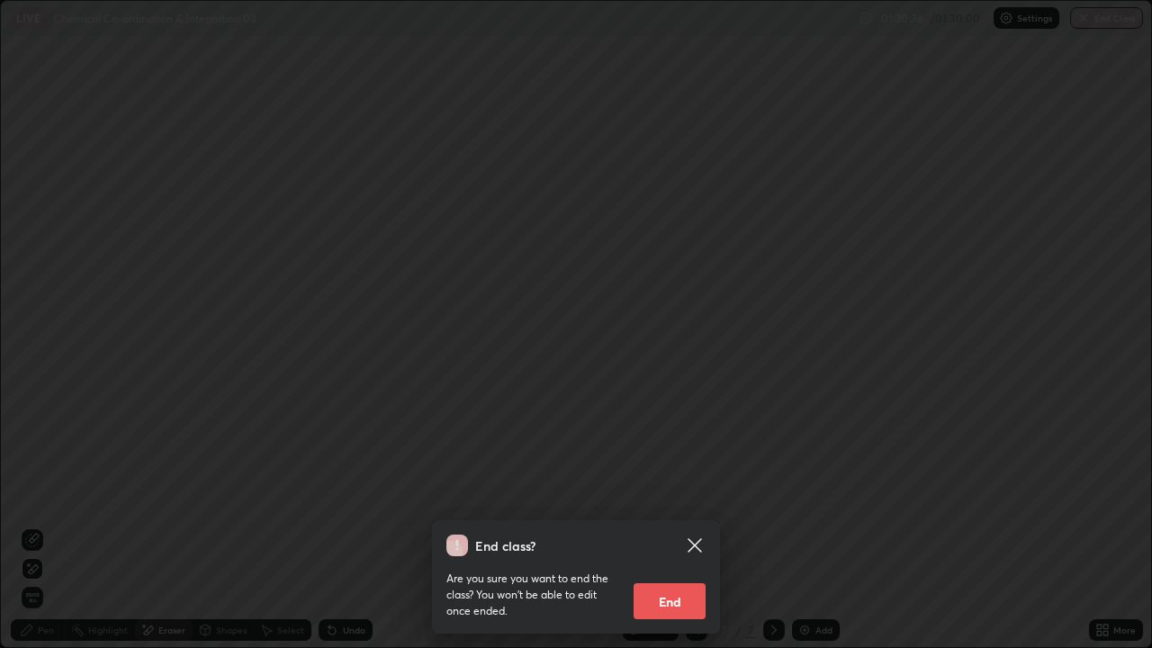
click at [700, 526] on icon at bounding box center [695, 546] width 22 height 22
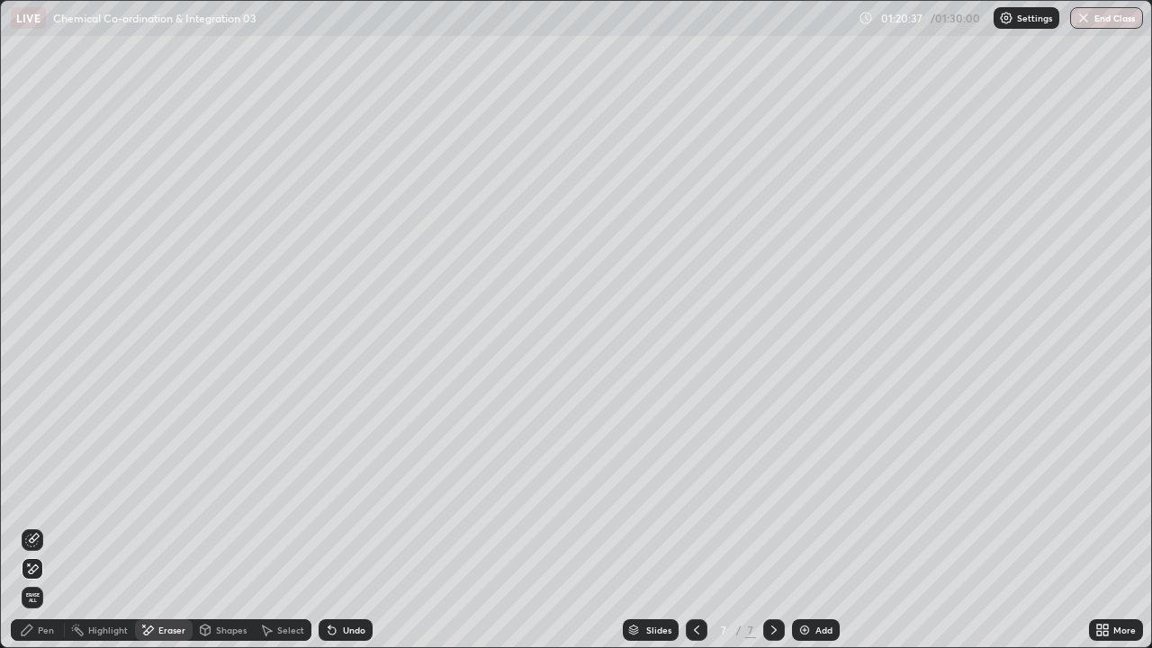
click at [646, 526] on div "Slides" at bounding box center [658, 630] width 25 height 9
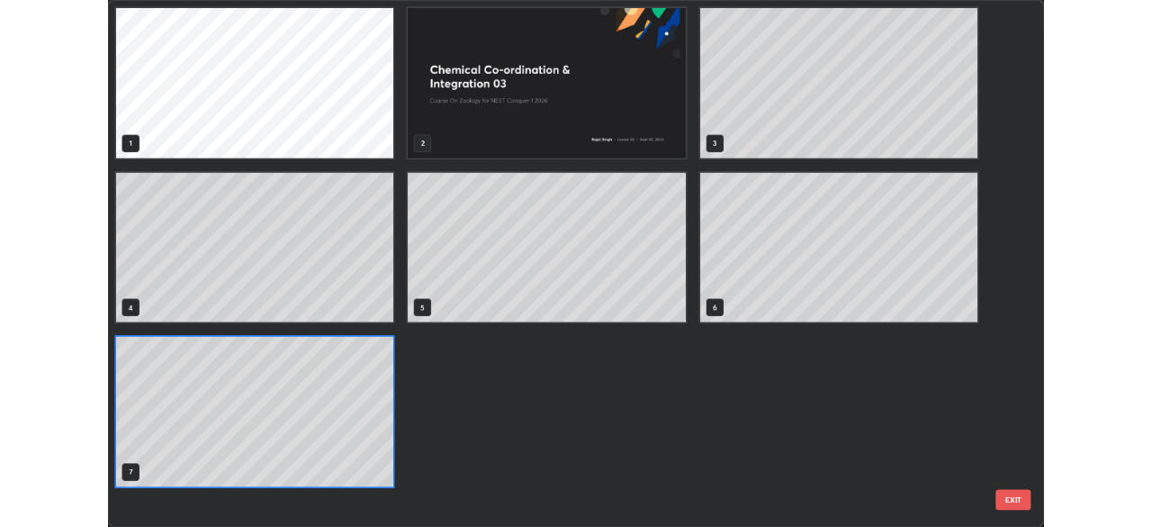
scroll to position [641, 1142]
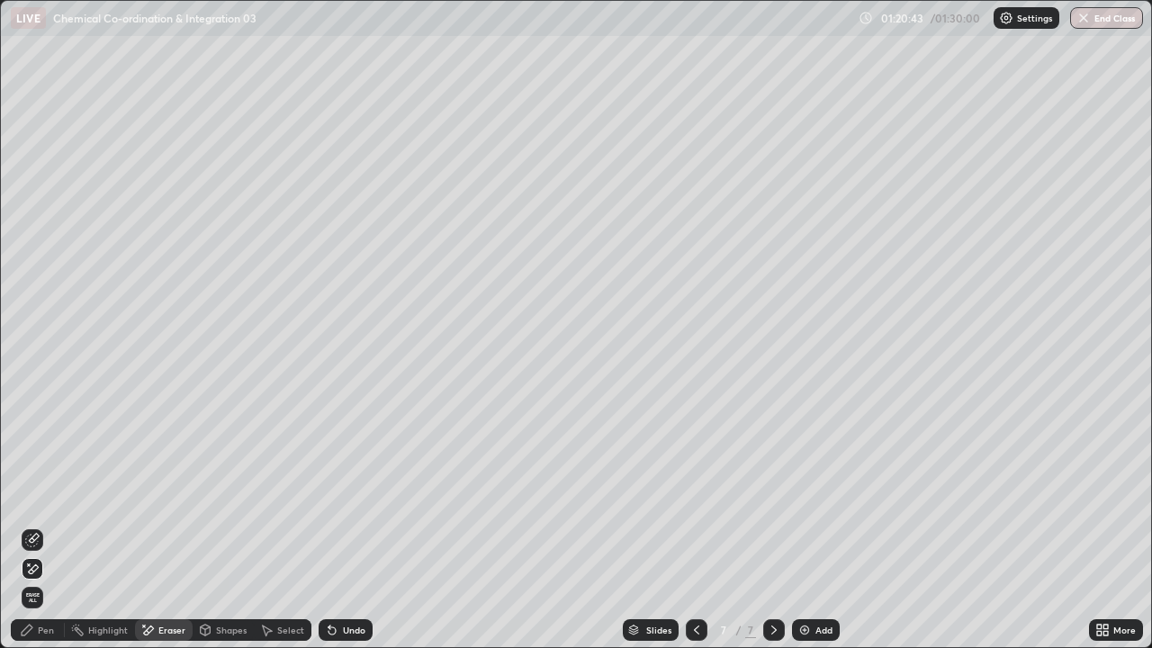
click at [1091, 23] on button "End Class" at bounding box center [1106, 18] width 73 height 22
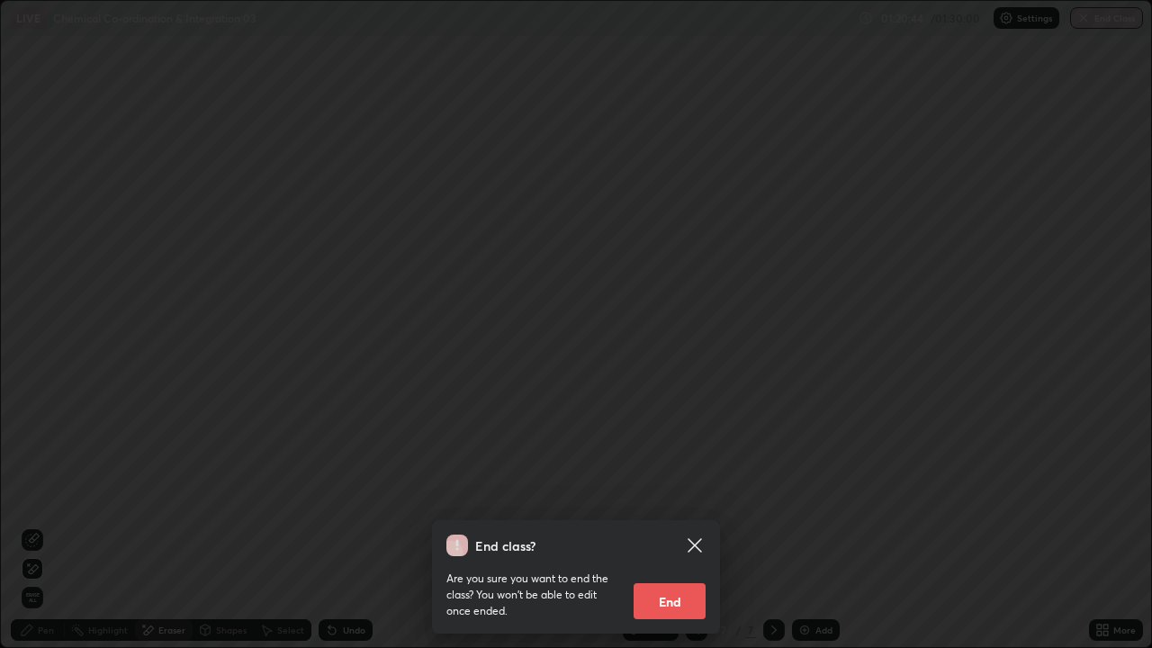
click at [649, 526] on button "End" at bounding box center [670, 601] width 72 height 36
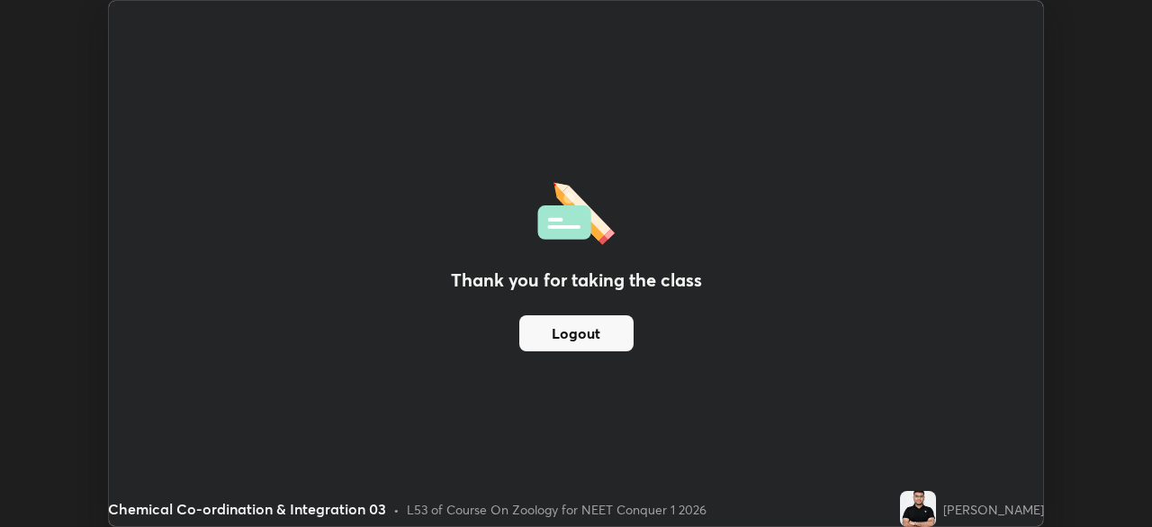
scroll to position [89503, 88877]
